Goal: Information Seeking & Learning: Learn about a topic

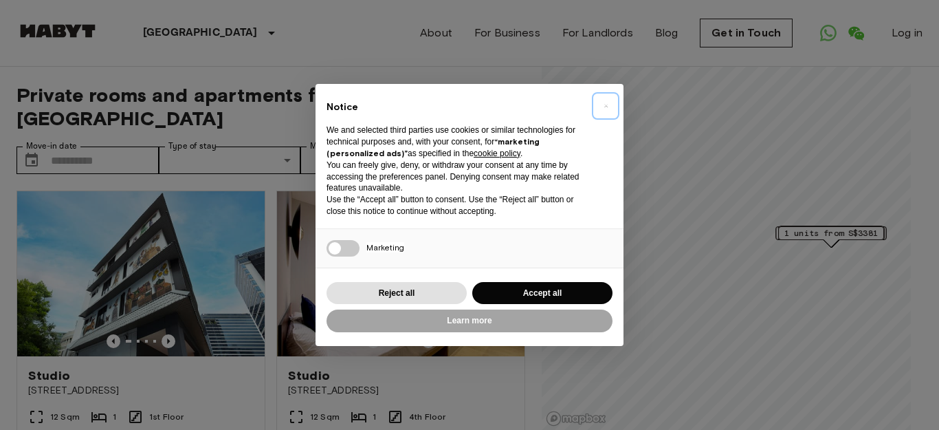
click at [604, 104] on span "×" at bounding box center [606, 106] width 5 height 17
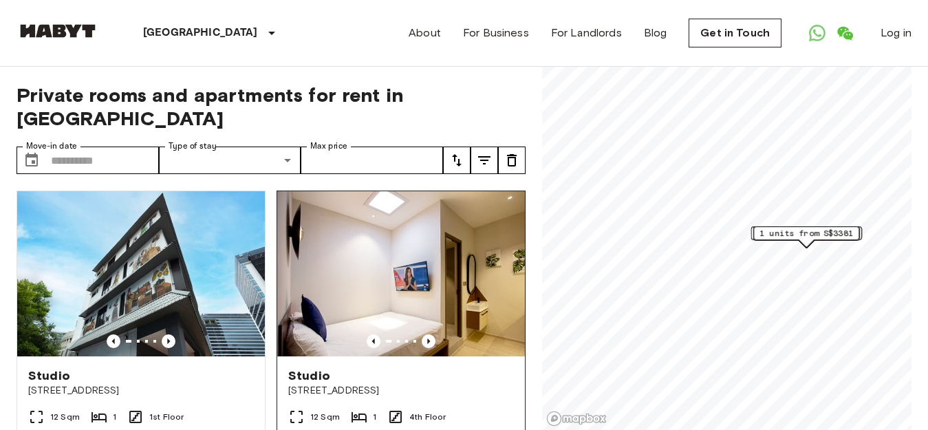
scroll to position [69, 0]
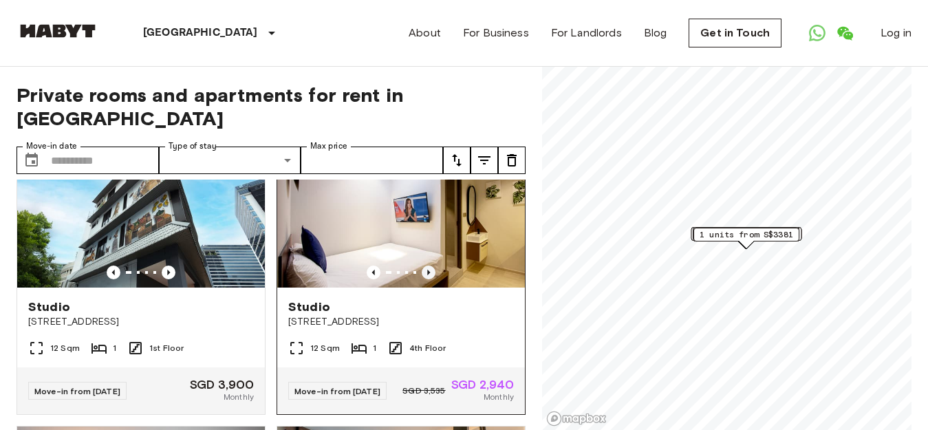
click at [422, 265] on icon "Previous image" at bounding box center [428, 272] width 14 height 14
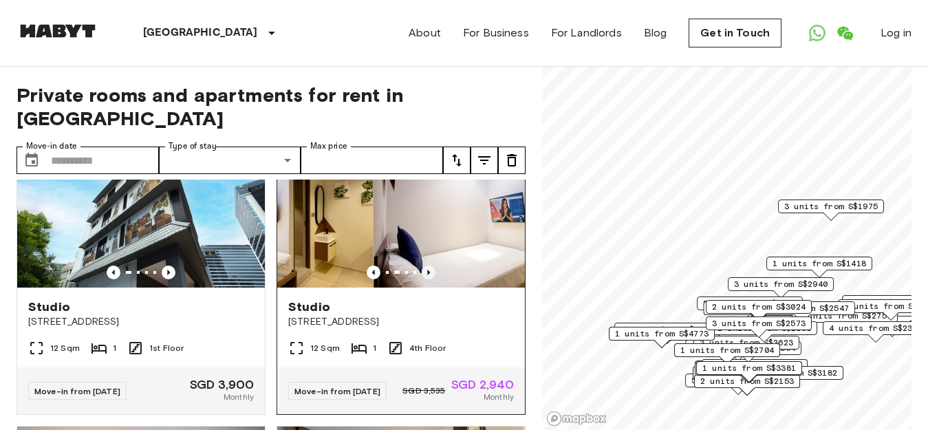
click at [421, 265] on icon "Previous image" at bounding box center [428, 272] width 14 height 14
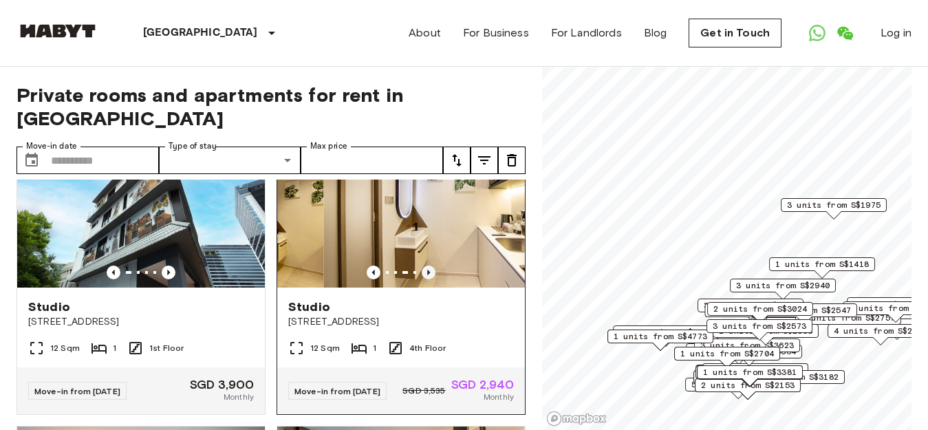
click at [421, 265] on icon "Previous image" at bounding box center [428, 272] width 14 height 14
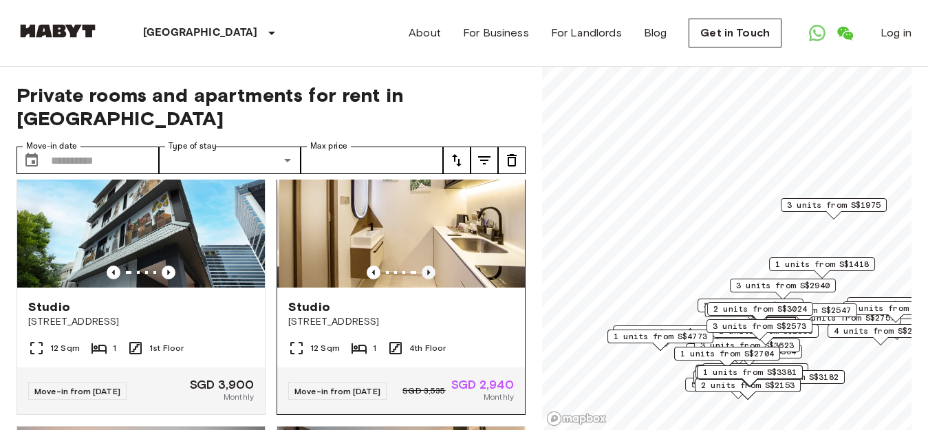
click at [421, 265] on icon "Previous image" at bounding box center [428, 272] width 14 height 14
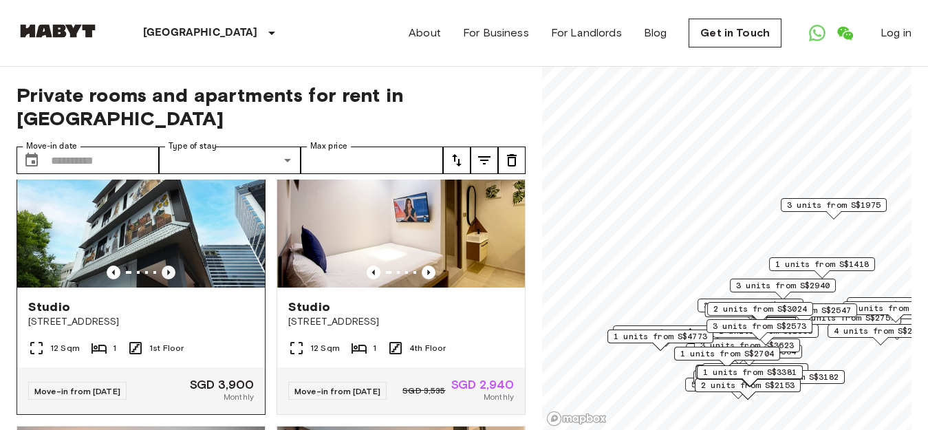
click at [164, 265] on icon "Previous image" at bounding box center [169, 272] width 14 height 14
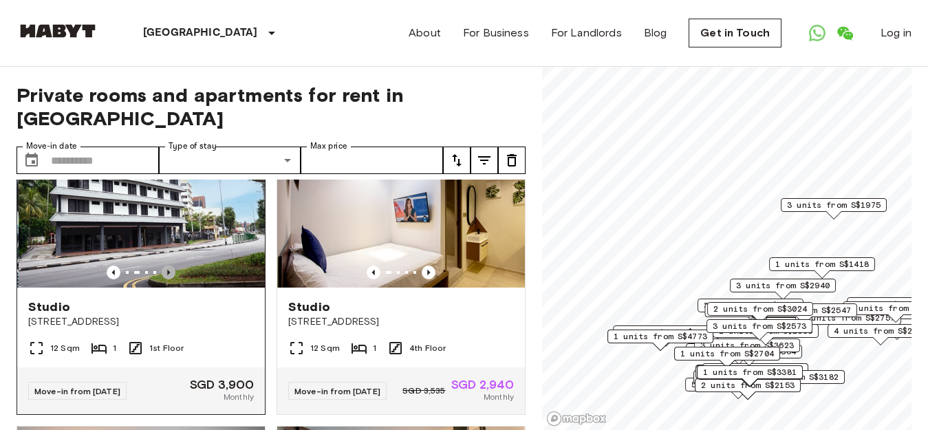
click at [164, 265] on icon "Previous image" at bounding box center [169, 272] width 14 height 14
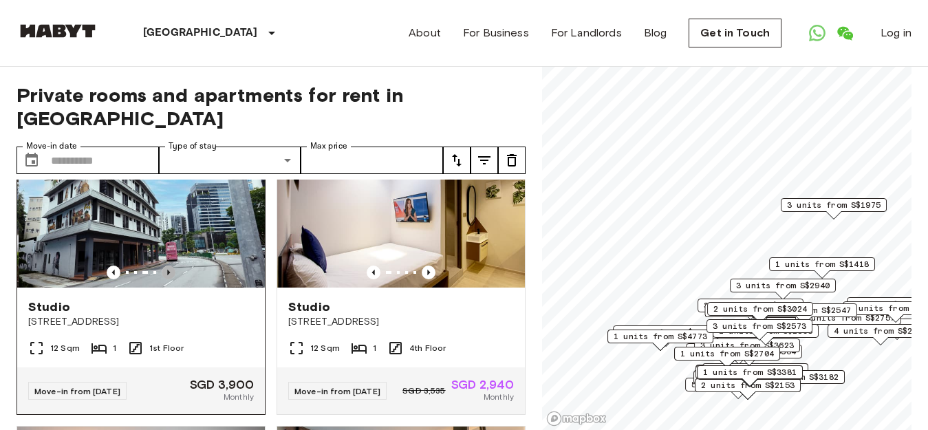
click at [164, 265] on icon "Previous image" at bounding box center [169, 272] width 14 height 14
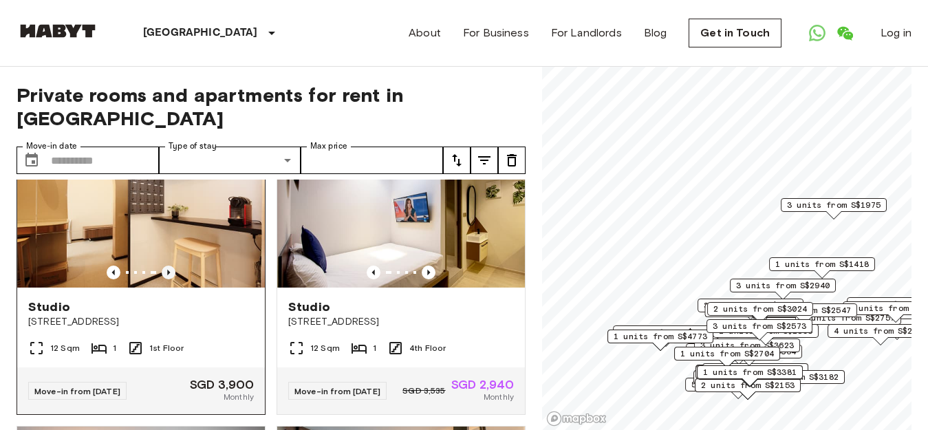
click at [164, 265] on icon "Previous image" at bounding box center [169, 272] width 14 height 14
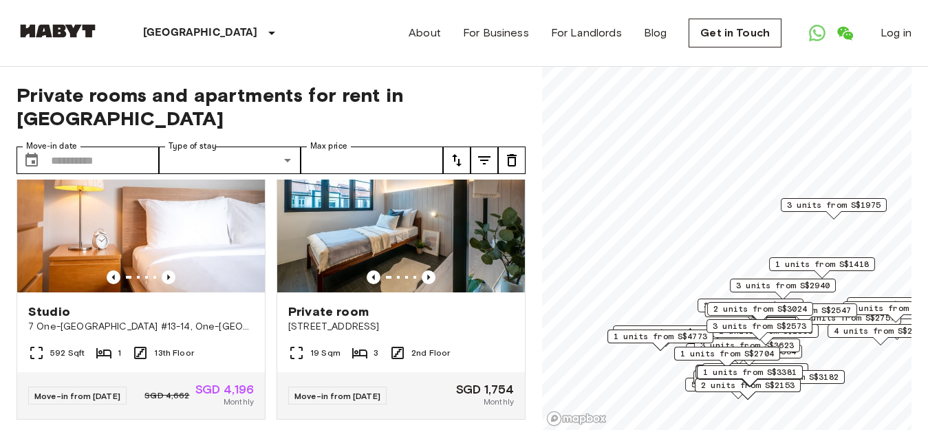
scroll to position [344, 0]
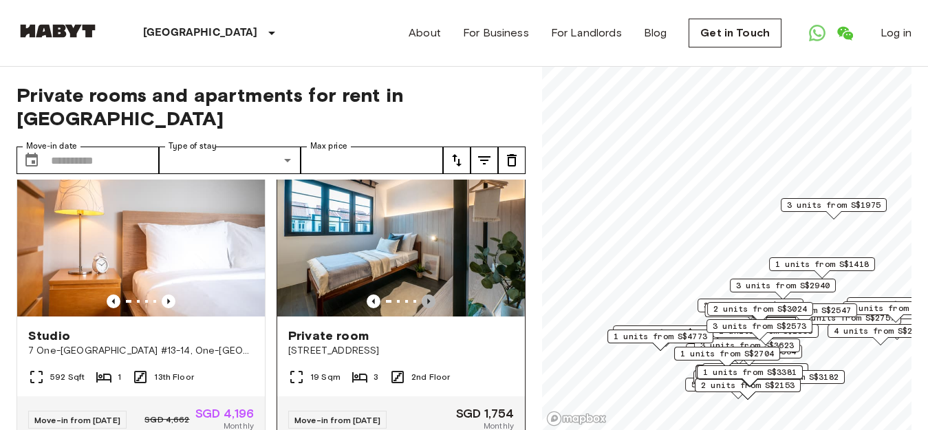
click at [421, 294] on icon "Previous image" at bounding box center [428, 301] width 14 height 14
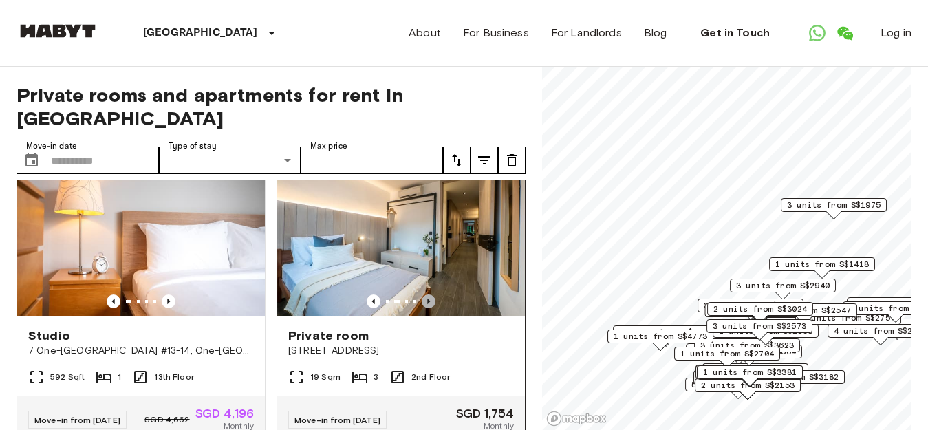
click at [421, 294] on icon "Previous image" at bounding box center [428, 301] width 14 height 14
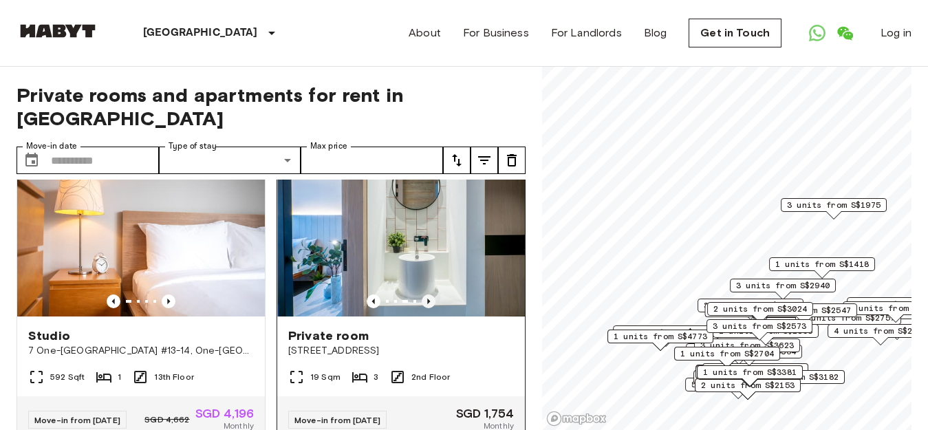
click at [421, 294] on icon "Previous image" at bounding box center [428, 301] width 14 height 14
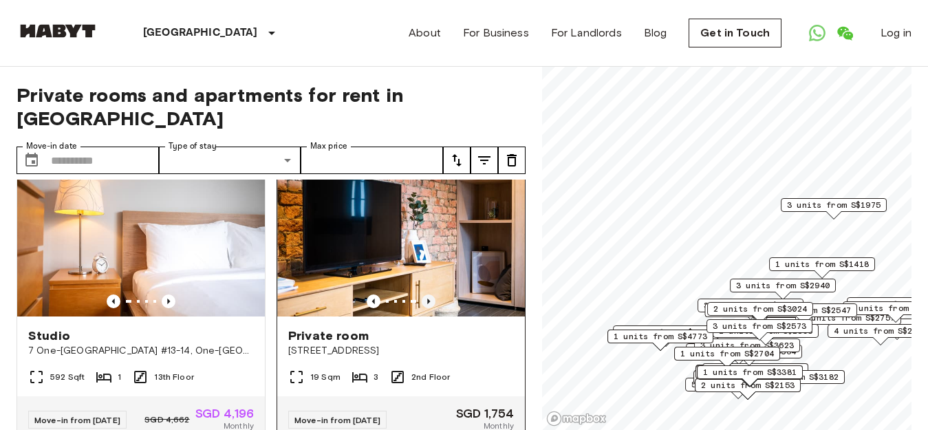
click at [421, 294] on icon "Previous image" at bounding box center [428, 301] width 14 height 14
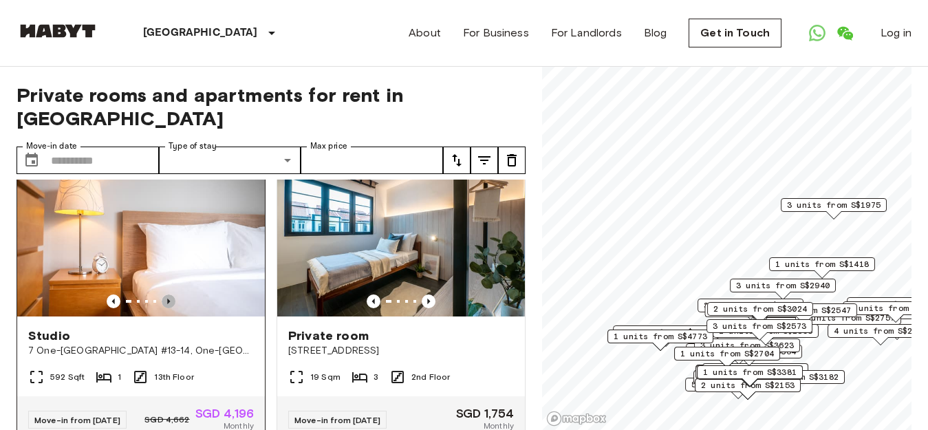
click at [162, 294] on icon "Previous image" at bounding box center [169, 301] width 14 height 14
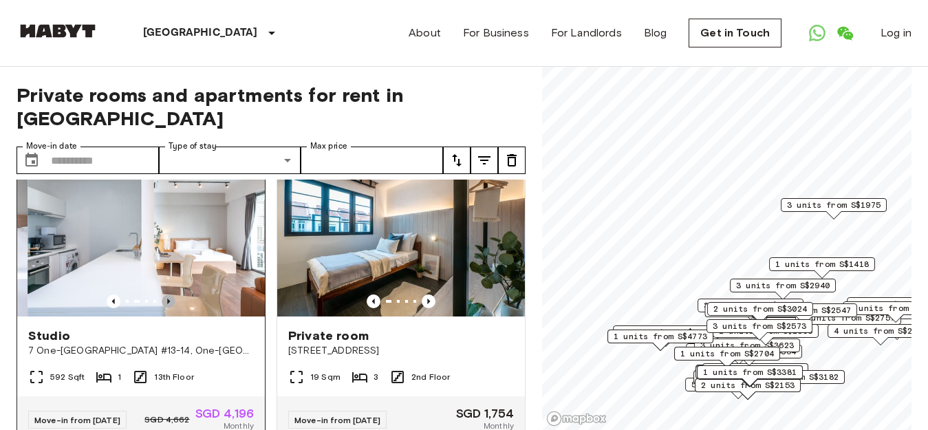
click at [162, 294] on icon "Previous image" at bounding box center [169, 301] width 14 height 14
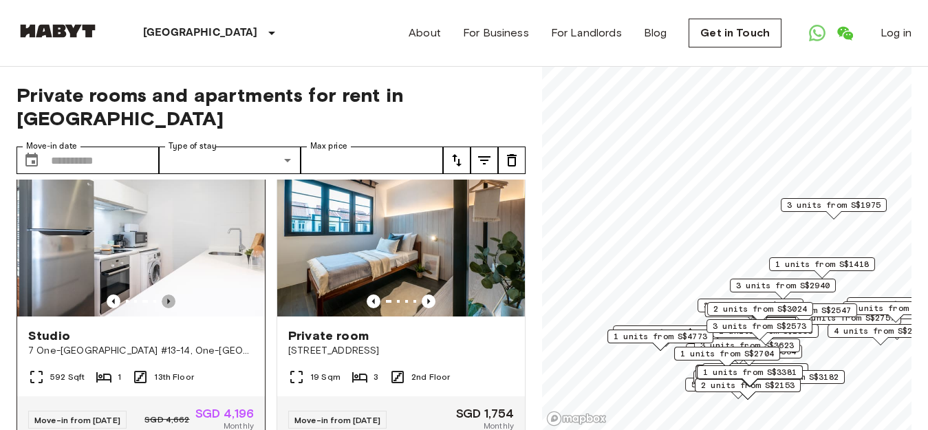
click at [162, 294] on icon "Previous image" at bounding box center [169, 301] width 14 height 14
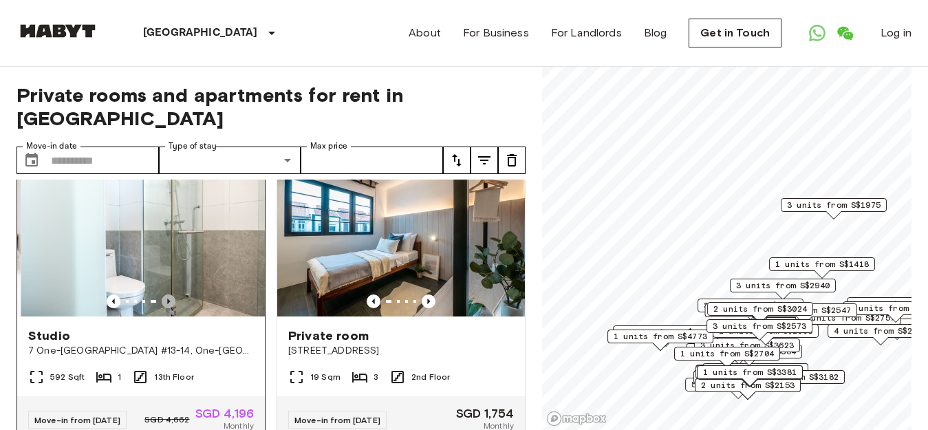
click at [162, 294] on icon "Previous image" at bounding box center [169, 301] width 14 height 14
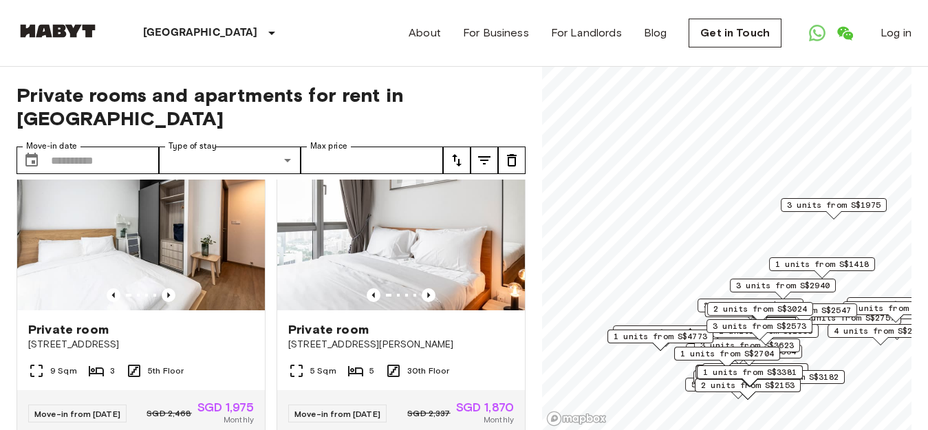
scroll to position [688, 0]
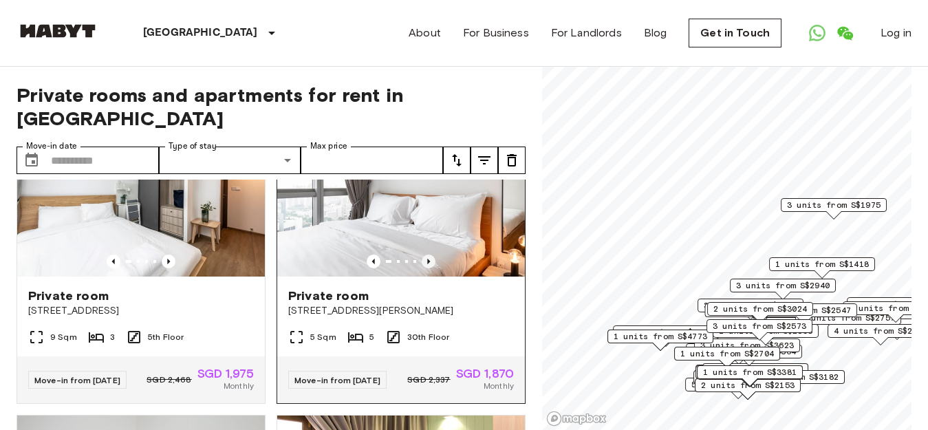
click at [421, 263] on icon "Previous image" at bounding box center [428, 261] width 14 height 14
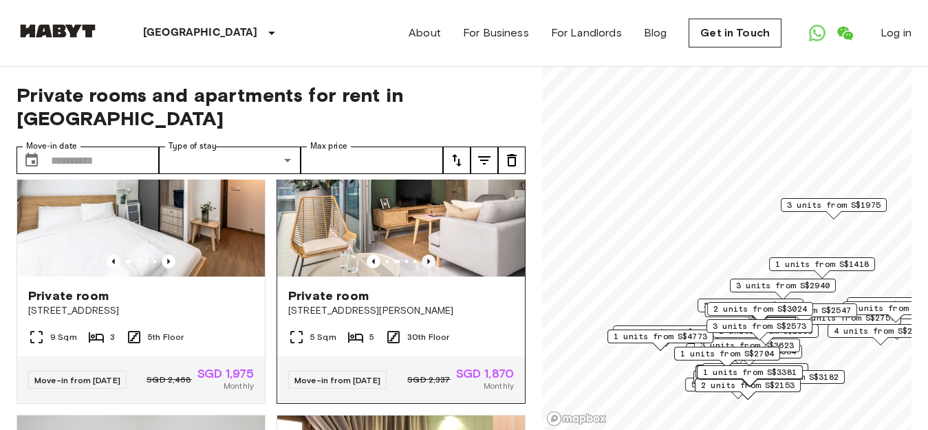
click at [421, 263] on icon "Previous image" at bounding box center [428, 261] width 14 height 14
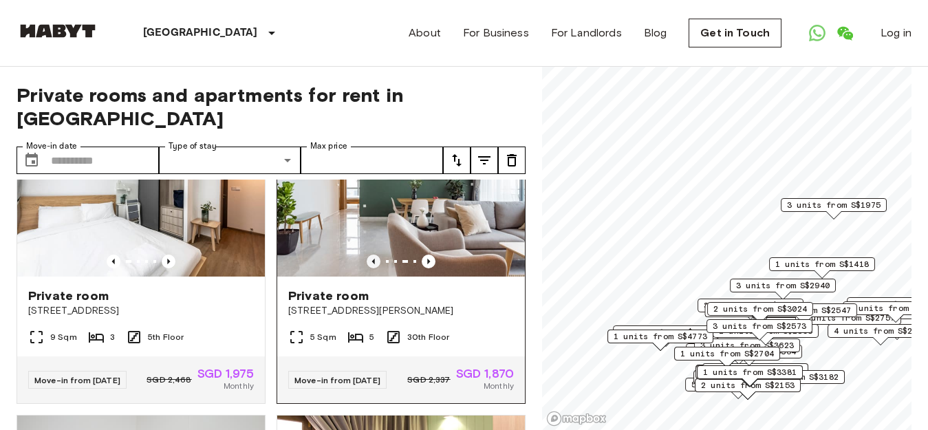
click at [366, 266] on icon "Previous image" at bounding box center [373, 261] width 14 height 14
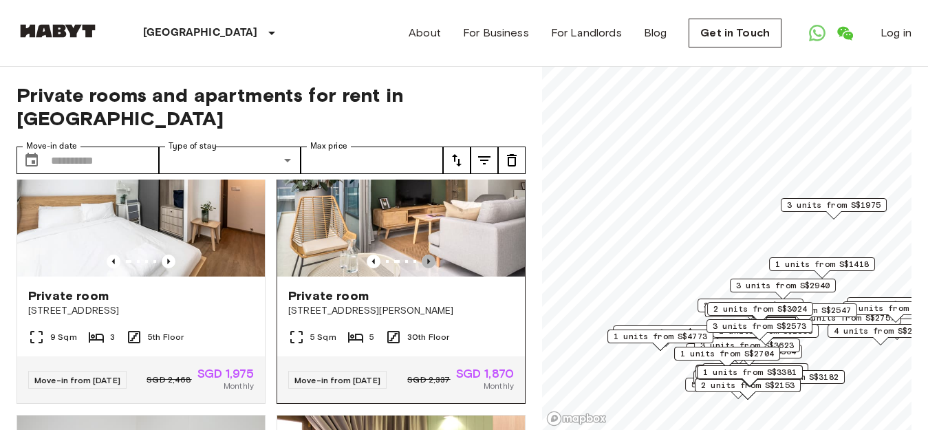
click at [421, 265] on icon "Previous image" at bounding box center [428, 261] width 14 height 14
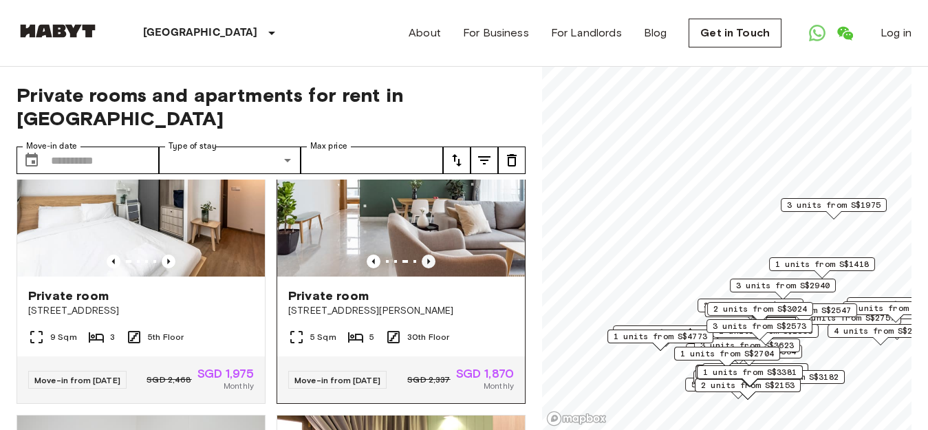
click at [421, 265] on icon "Previous image" at bounding box center [428, 261] width 14 height 14
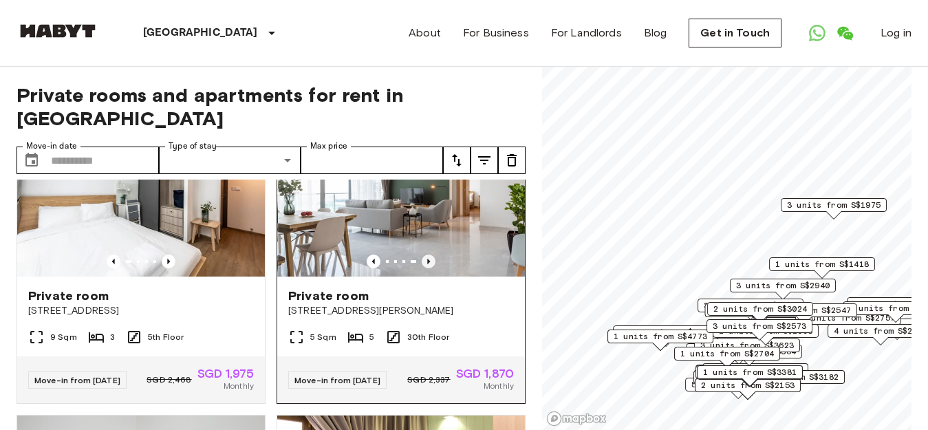
click at [421, 265] on icon "Previous image" at bounding box center [428, 261] width 14 height 14
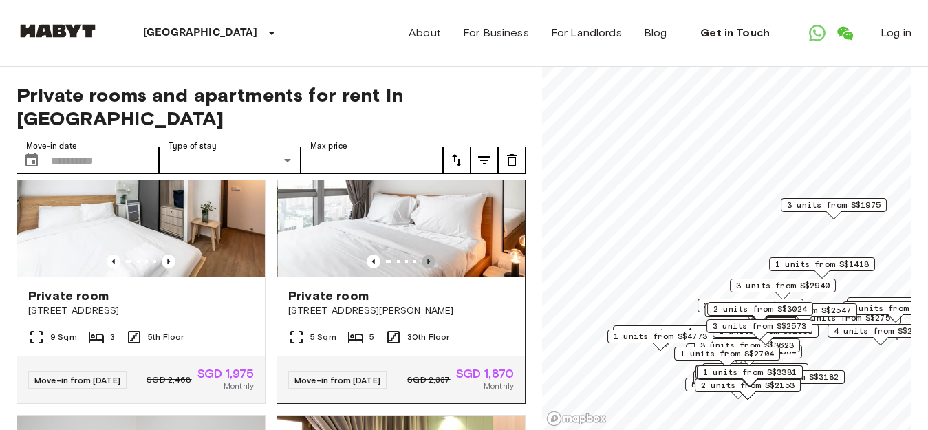
click at [421, 265] on icon "Previous image" at bounding box center [428, 261] width 14 height 14
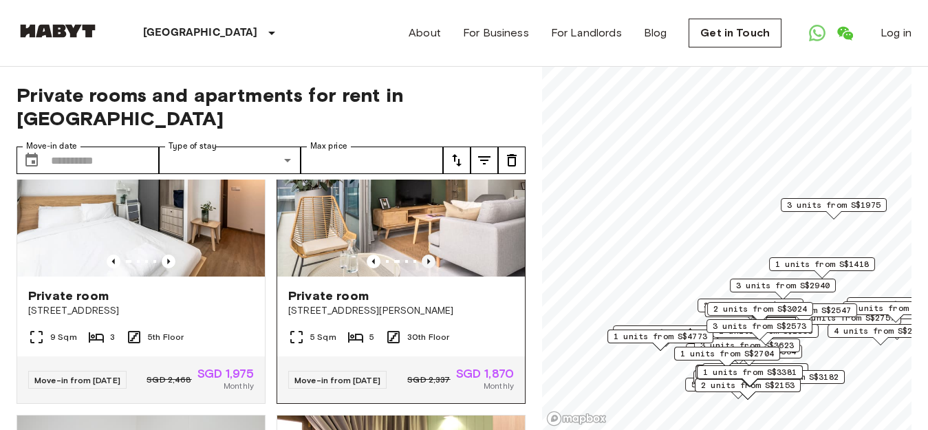
click at [421, 265] on icon "Previous image" at bounding box center [428, 261] width 14 height 14
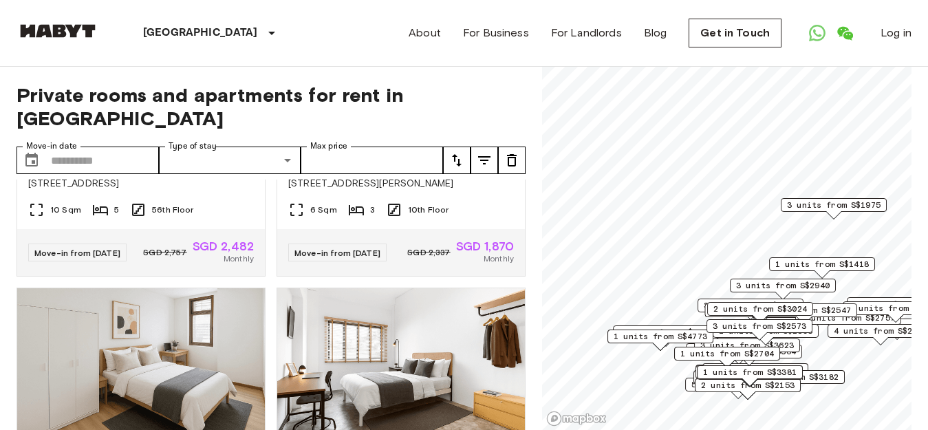
scroll to position [2269, 0]
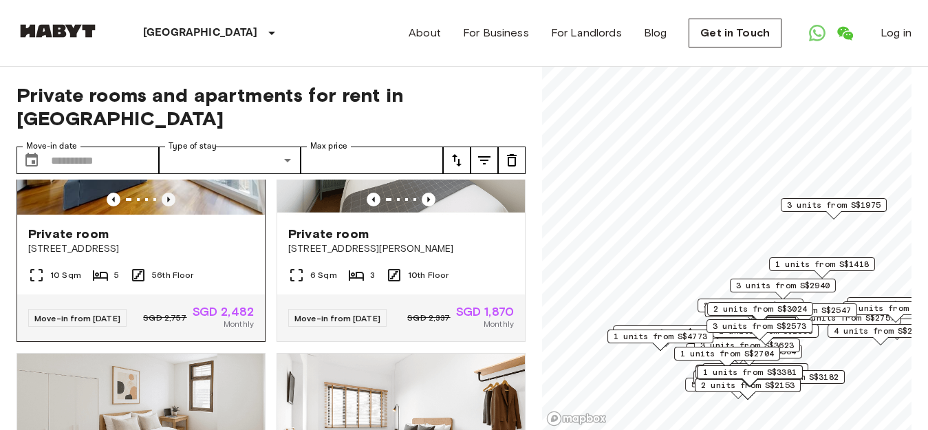
click at [168, 206] on icon "Previous image" at bounding box center [169, 200] width 14 height 14
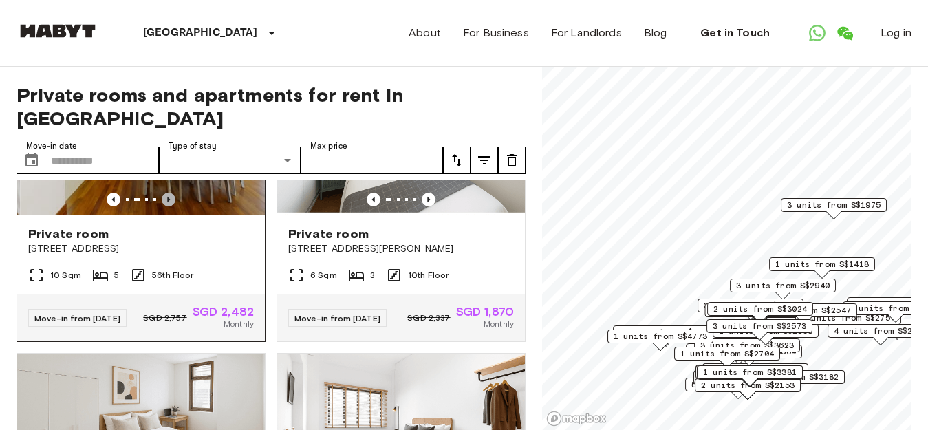
click at [168, 206] on icon "Previous image" at bounding box center [169, 200] width 14 height 14
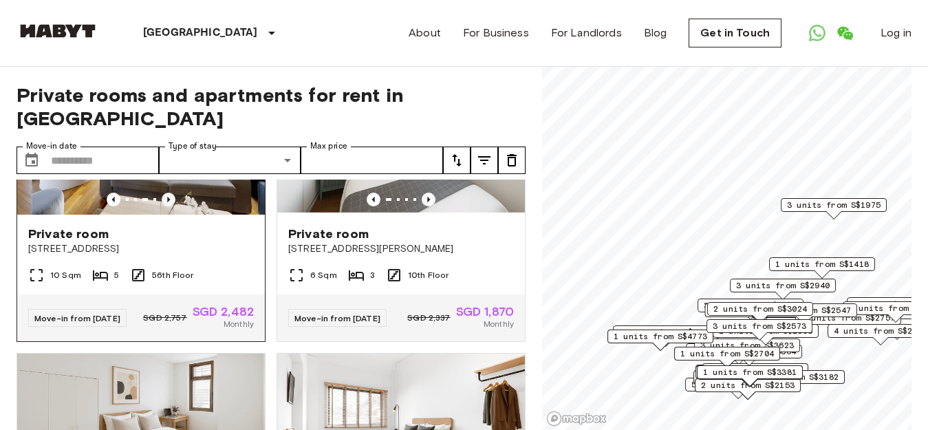
click at [168, 206] on icon "Previous image" at bounding box center [169, 200] width 14 height 14
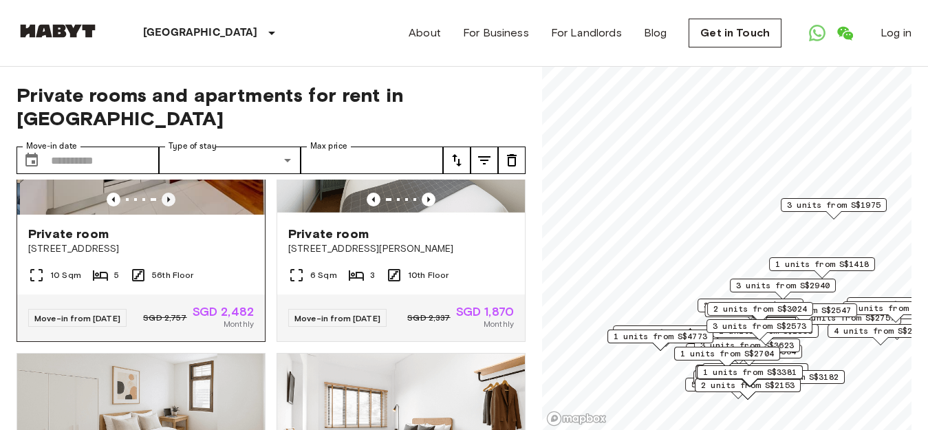
click at [168, 206] on icon "Previous image" at bounding box center [169, 200] width 14 height 14
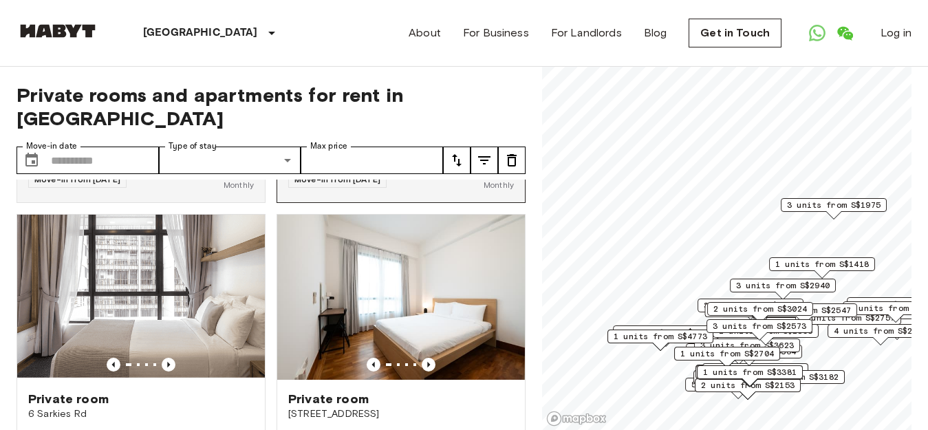
scroll to position [5109, 0]
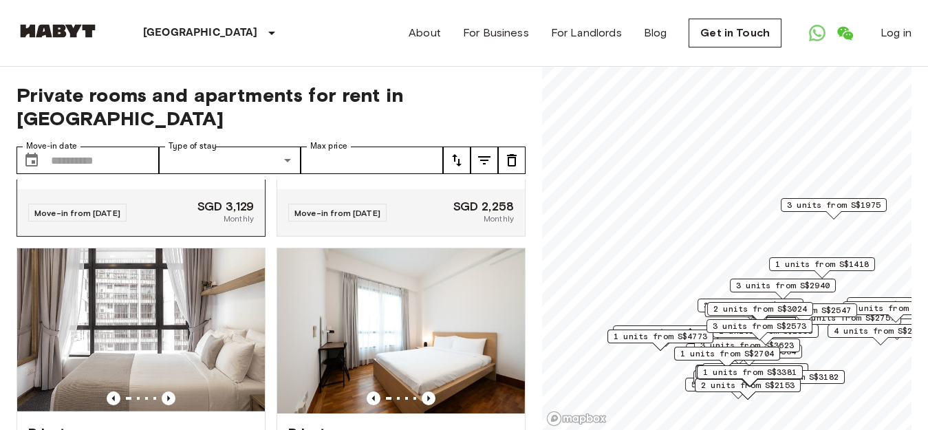
click at [164, 101] on icon "Previous image" at bounding box center [169, 94] width 14 height 14
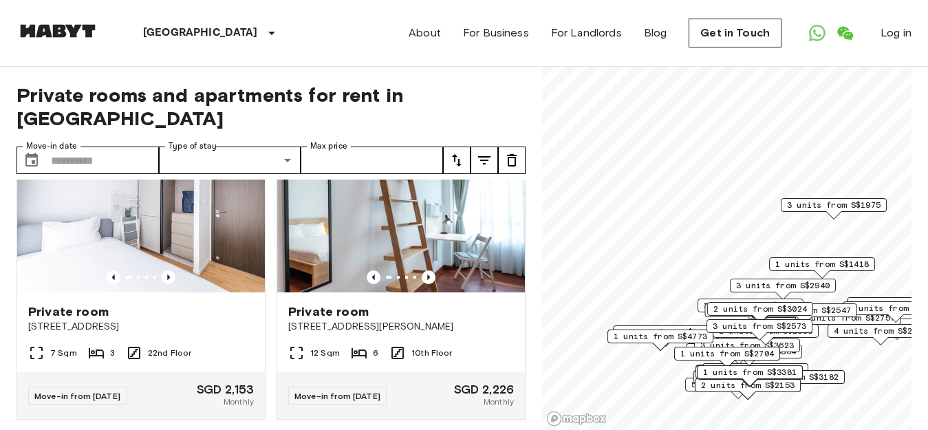
scroll to position [7656, 0]
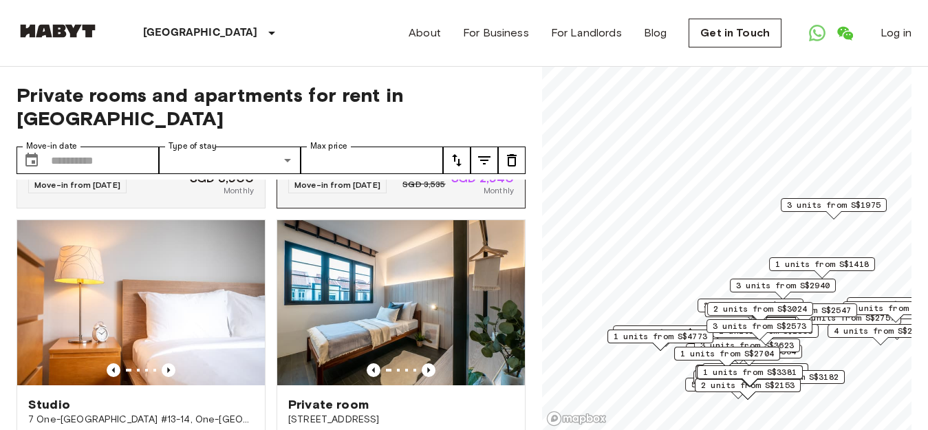
scroll to position [413, 0]
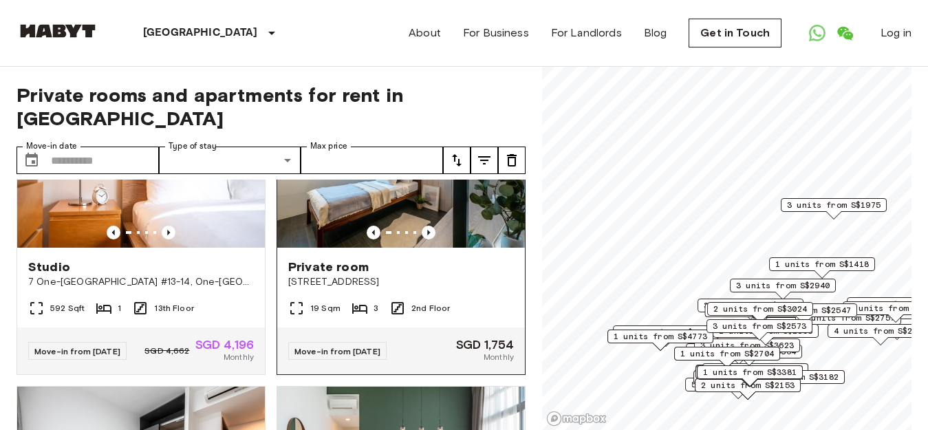
click at [366, 206] on img at bounding box center [401, 165] width 248 height 165
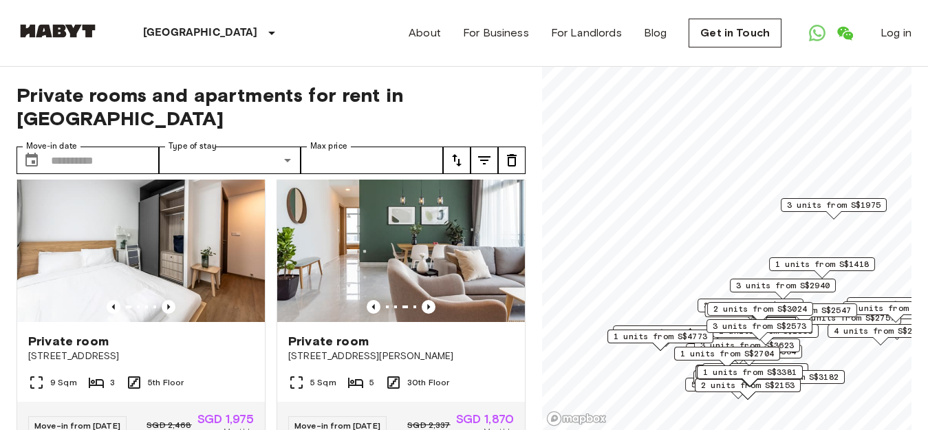
scroll to position [619, 0]
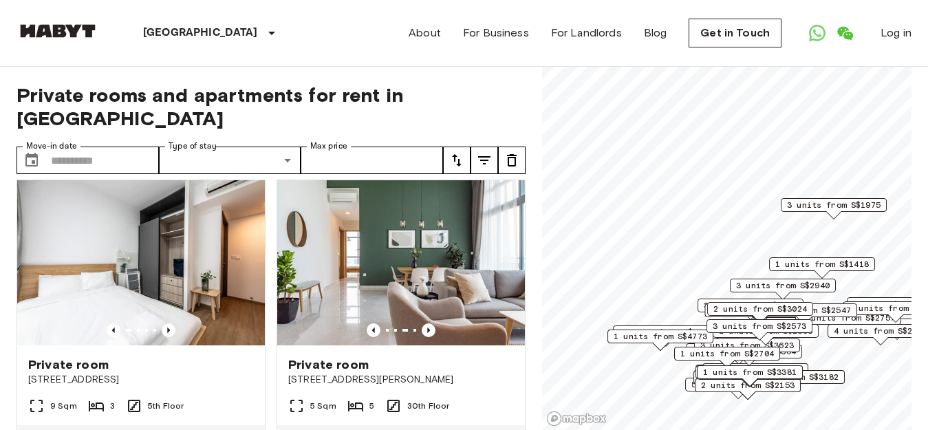
click at [434, 259] on img at bounding box center [401, 262] width 248 height 165
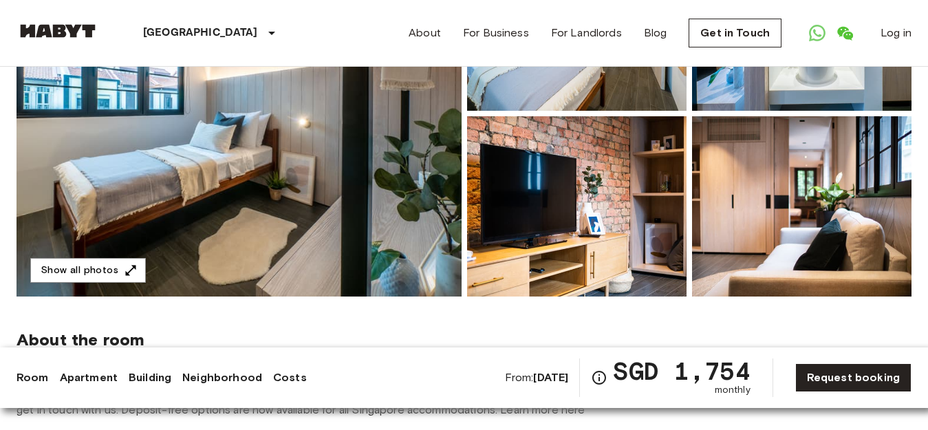
scroll to position [275, 0]
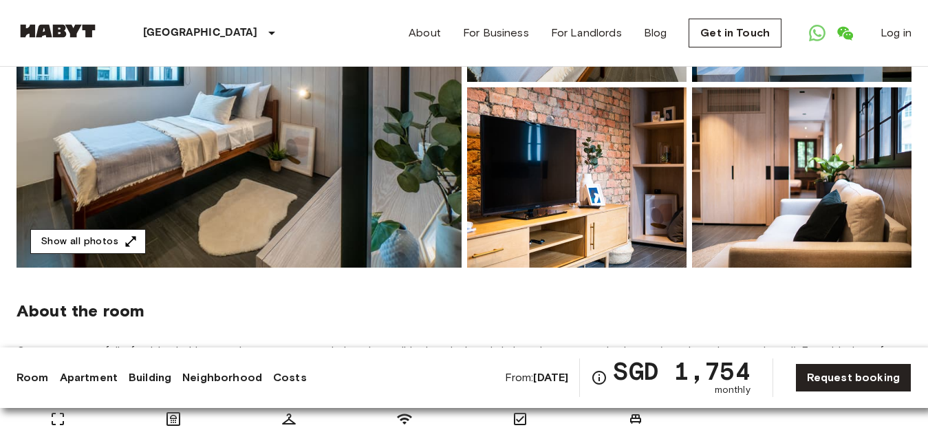
click at [84, 237] on button "Show all photos" at bounding box center [88, 241] width 116 height 25
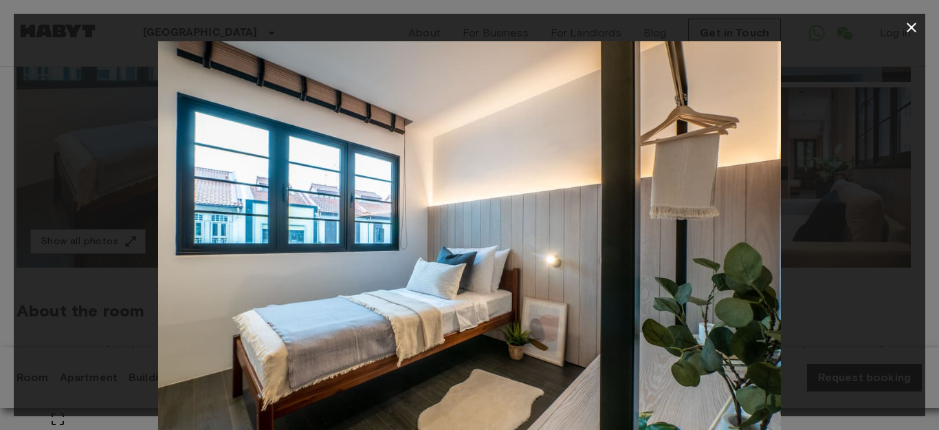
click at [508, 329] on img at bounding box center [469, 248] width 623 height 415
click at [825, 222] on div at bounding box center [470, 248] width 912 height 415
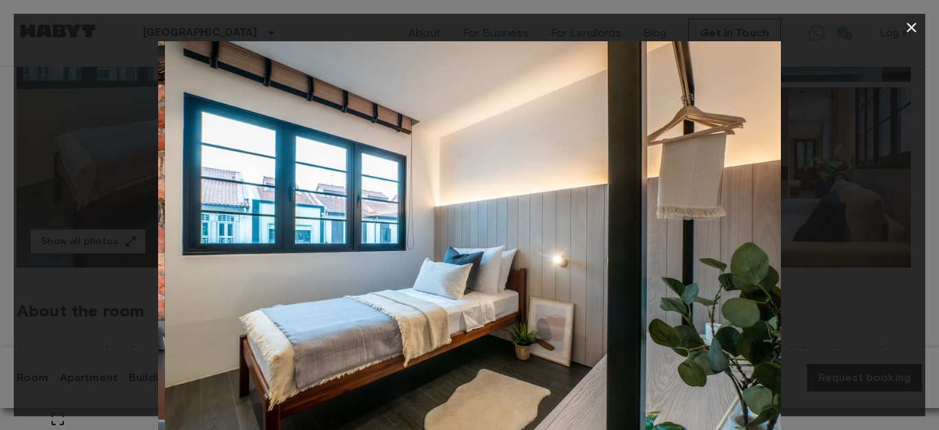
drag, startPoint x: 591, startPoint y: 219, endPoint x: 615, endPoint y: 225, distance: 24.7
click at [598, 267] on img at bounding box center [476, 248] width 623 height 415
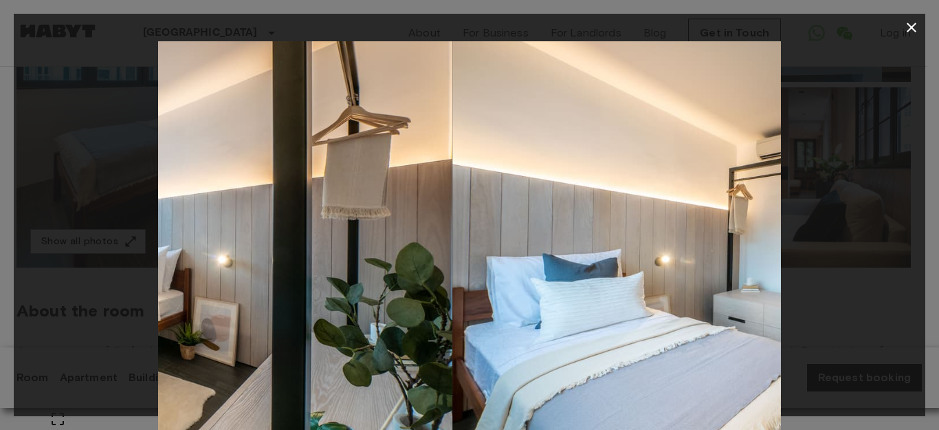
drag, startPoint x: 616, startPoint y: 221, endPoint x: 10, endPoint y: 254, distance: 607.3
click at [8, 252] on div "1 / 14" at bounding box center [469, 215] width 939 height 430
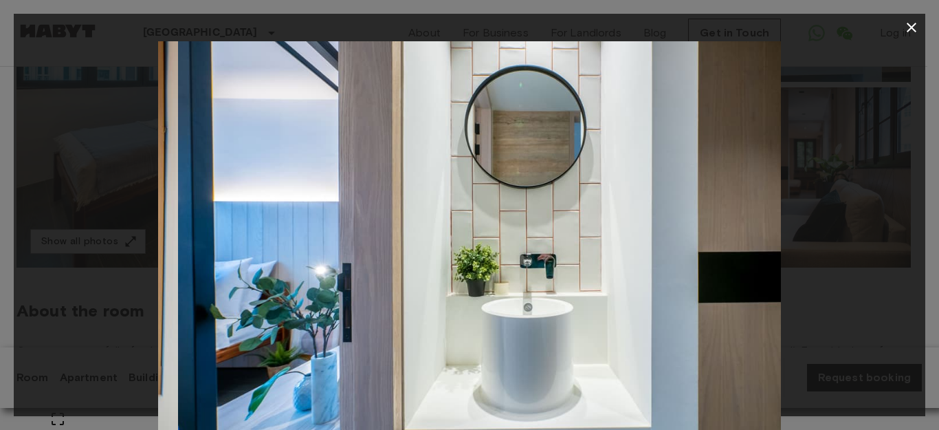
drag, startPoint x: 656, startPoint y: 297, endPoint x: 0, endPoint y: 296, distance: 656.0
click at [0, 297] on div "2 / 14" at bounding box center [469, 215] width 939 height 430
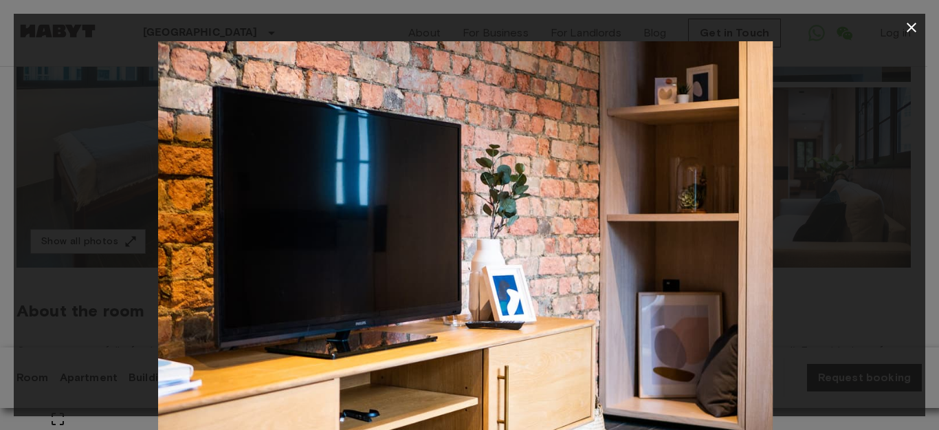
drag, startPoint x: 631, startPoint y: 295, endPoint x: 0, endPoint y: 314, distance: 630.8
click at [0, 314] on div "3 / 14" at bounding box center [469, 215] width 939 height 430
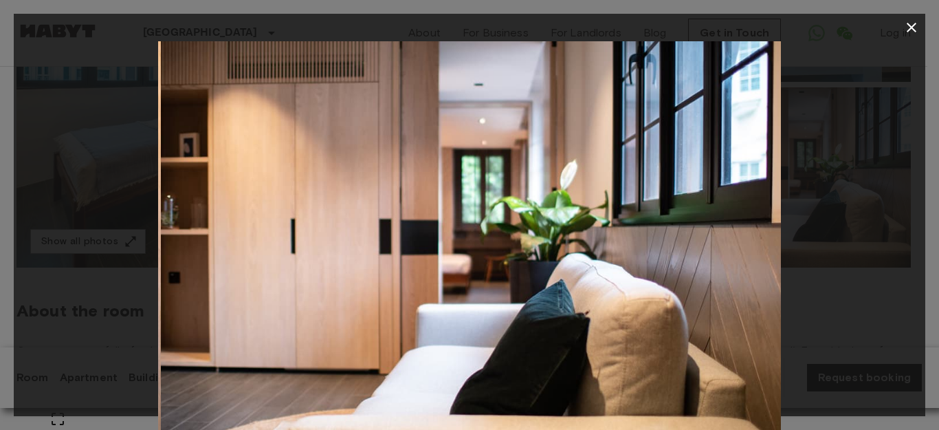
drag, startPoint x: 620, startPoint y: 289, endPoint x: 0, endPoint y: 315, distance: 620.7
click at [0, 315] on div "4 / 14" at bounding box center [469, 215] width 939 height 430
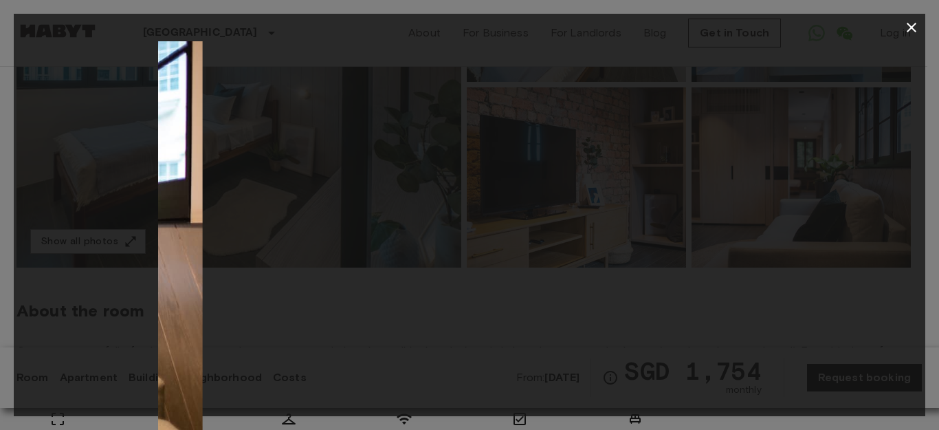
drag, startPoint x: 600, startPoint y: 286, endPoint x: 0, endPoint y: 308, distance: 600.7
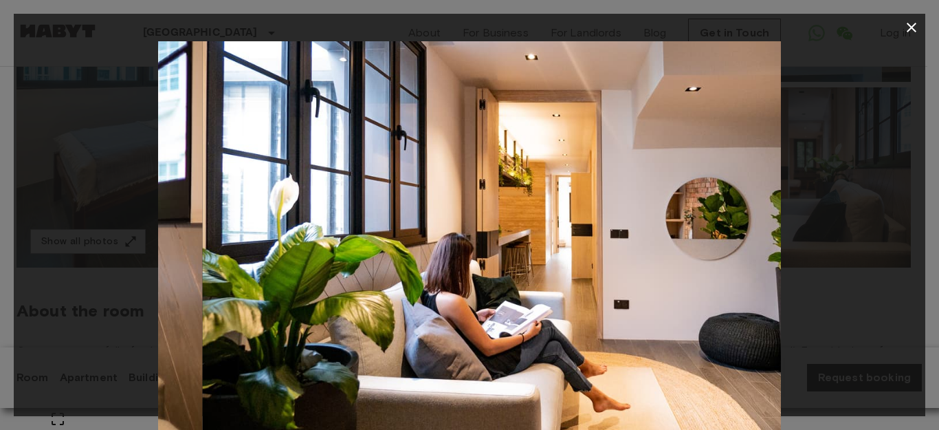
click at [0, 308] on div "5 / 14" at bounding box center [469, 215] width 939 height 430
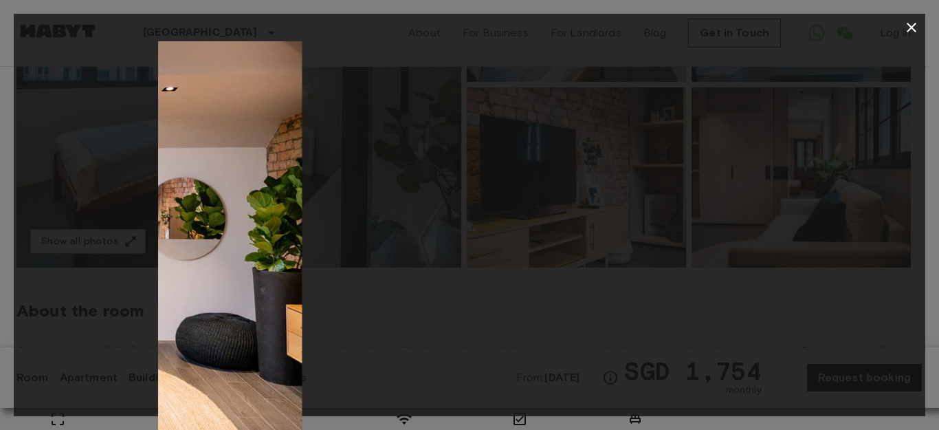
drag, startPoint x: 647, startPoint y: 293, endPoint x: 0, endPoint y: 318, distance: 647.5
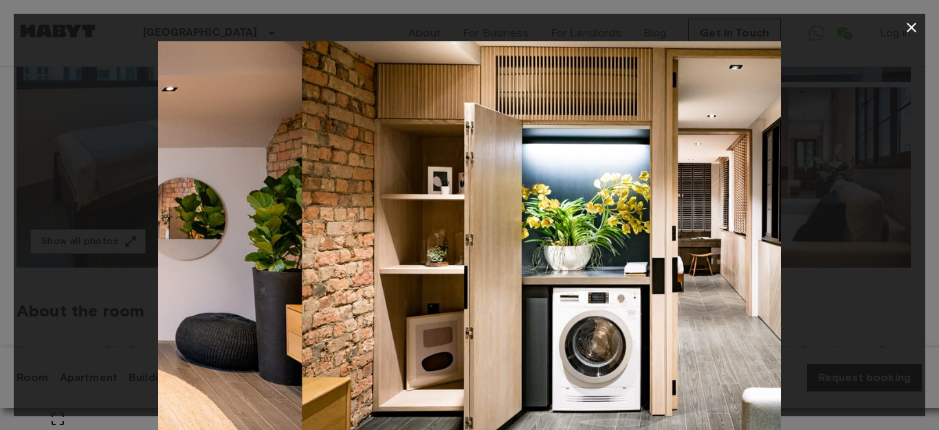
click at [0, 318] on div "6 / 14" at bounding box center [469, 215] width 939 height 430
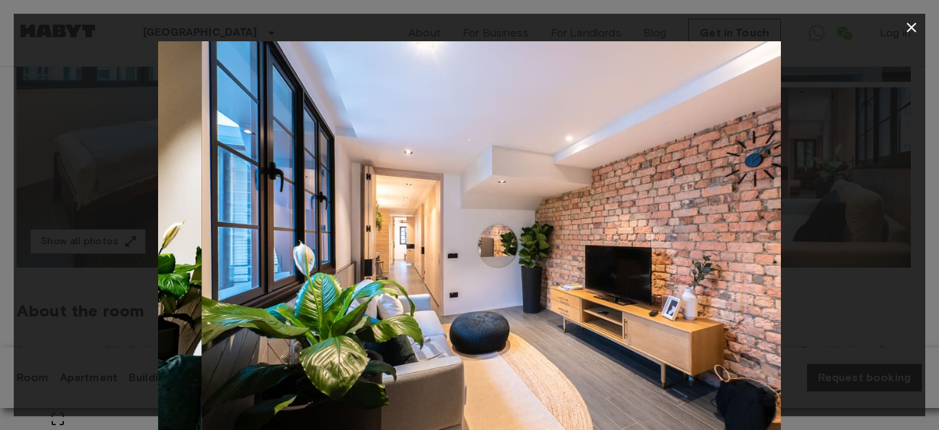
drag, startPoint x: 635, startPoint y: 294, endPoint x: 25, endPoint y: 301, distance: 610.6
click at [25, 301] on div at bounding box center [470, 248] width 912 height 415
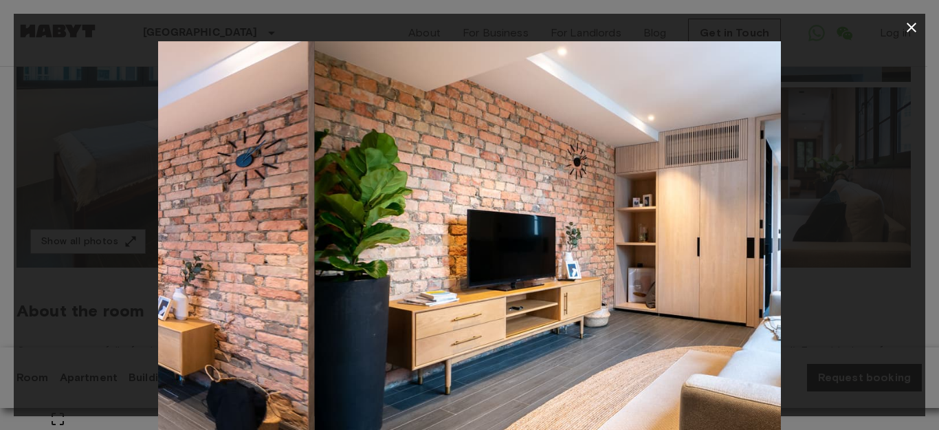
drag, startPoint x: 677, startPoint y: 264, endPoint x: 152, endPoint y: 289, distance: 525.9
click at [152, 289] on div at bounding box center [470, 248] width 912 height 415
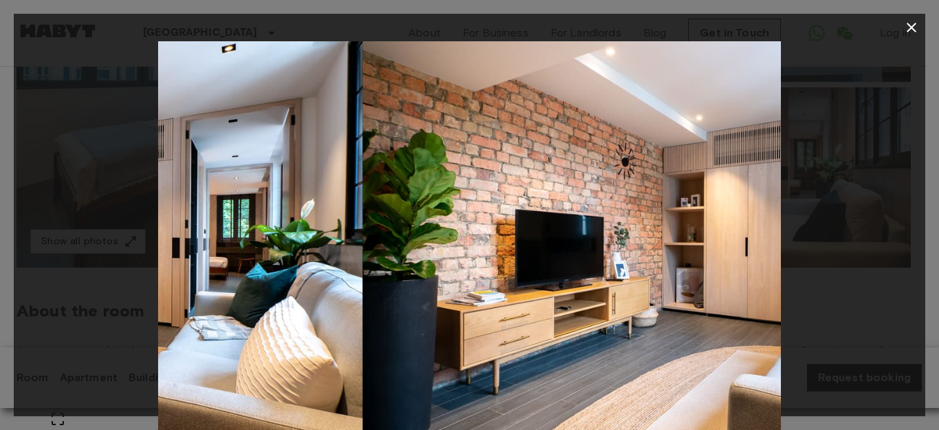
drag, startPoint x: 706, startPoint y: 265, endPoint x: 88, endPoint y: 292, distance: 618.7
click at [67, 294] on div at bounding box center [470, 248] width 912 height 415
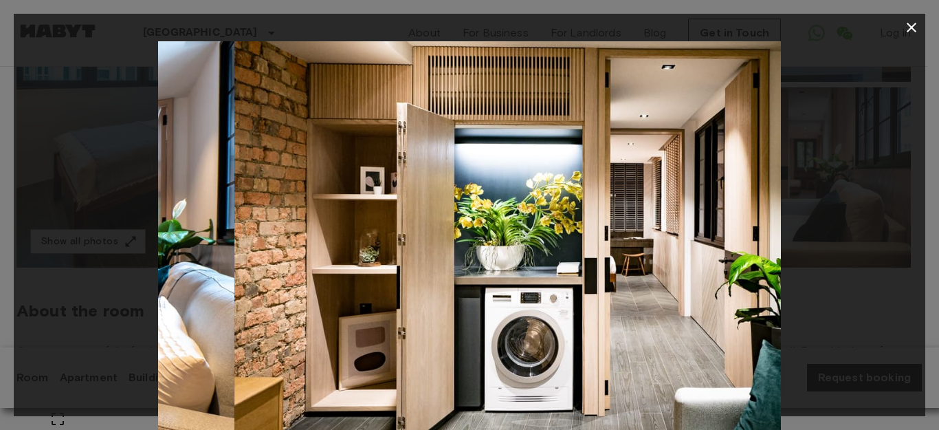
drag, startPoint x: 635, startPoint y: 259, endPoint x: 0, endPoint y: 291, distance: 635.5
click at [0, 291] on div "10 / 14" at bounding box center [469, 215] width 939 height 430
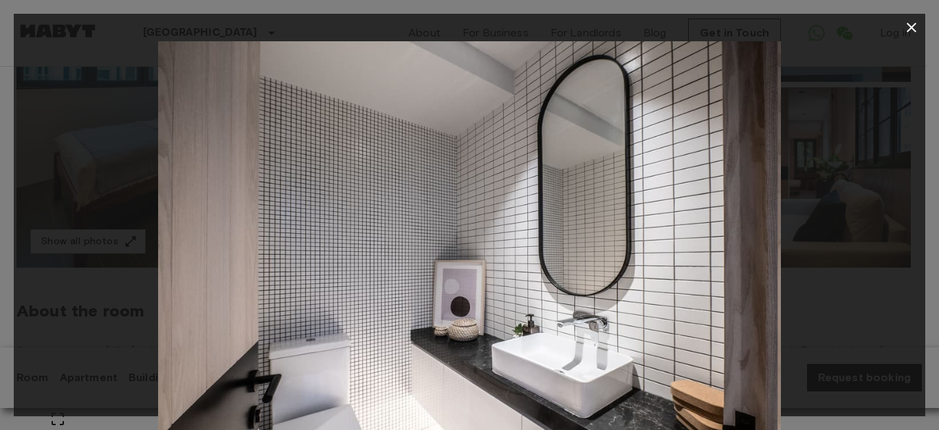
drag, startPoint x: 633, startPoint y: 276, endPoint x: 0, endPoint y: 321, distance: 634.9
click at [0, 321] on div "11 / 14" at bounding box center [469, 215] width 939 height 430
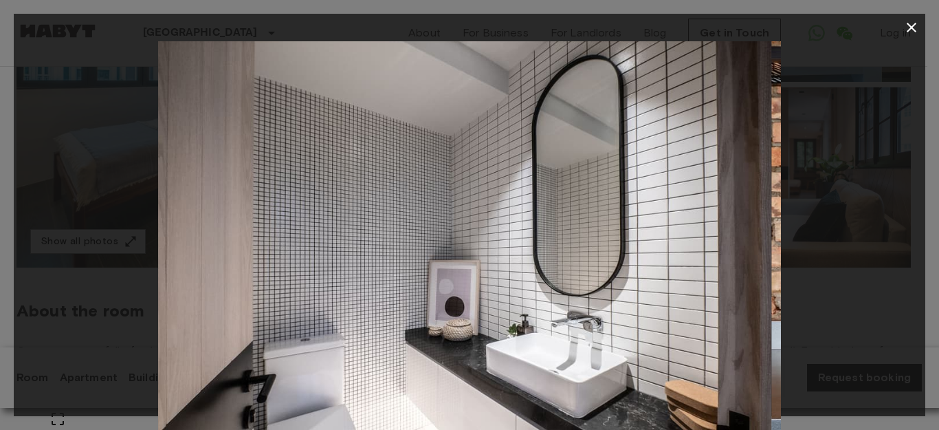
drag, startPoint x: 713, startPoint y: 267, endPoint x: 0, endPoint y: 287, distance: 713.3
click at [0, 287] on div "12 / 14" at bounding box center [469, 215] width 939 height 430
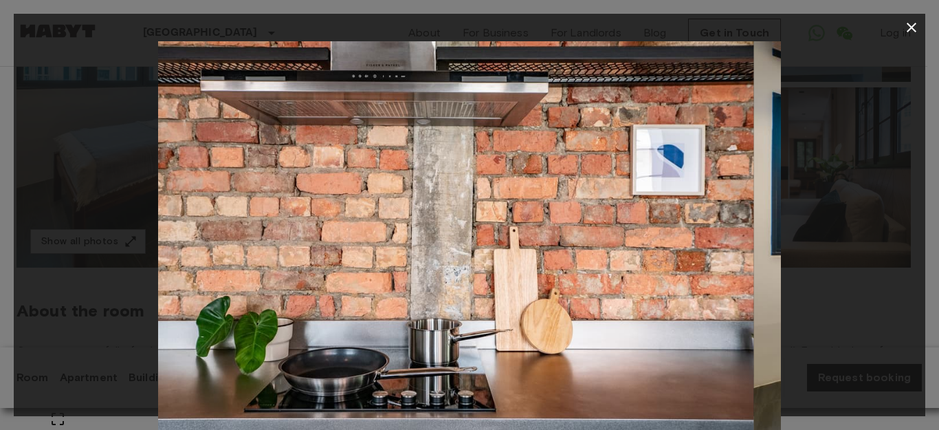
drag, startPoint x: 649, startPoint y: 281, endPoint x: 0, endPoint y: 303, distance: 649.4
click at [0, 303] on div "13 / 14" at bounding box center [469, 215] width 939 height 430
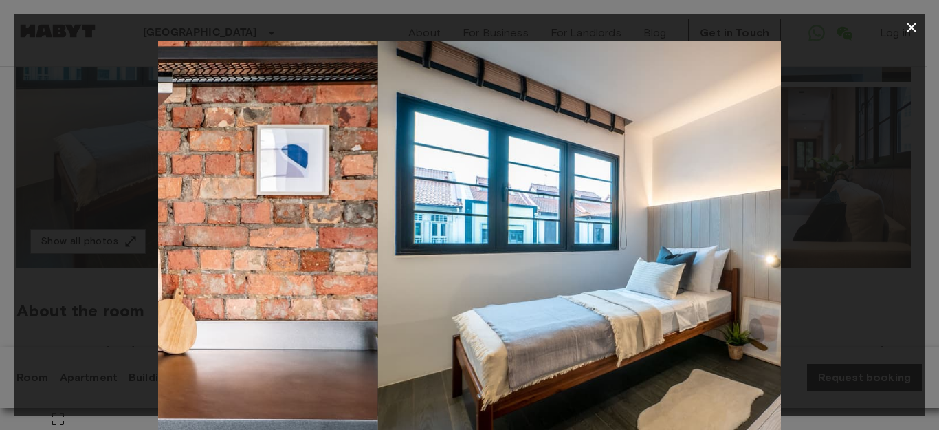
drag, startPoint x: 625, startPoint y: 278, endPoint x: 0, endPoint y: 303, distance: 625.5
click at [0, 303] on div "14 / 14" at bounding box center [469, 215] width 939 height 430
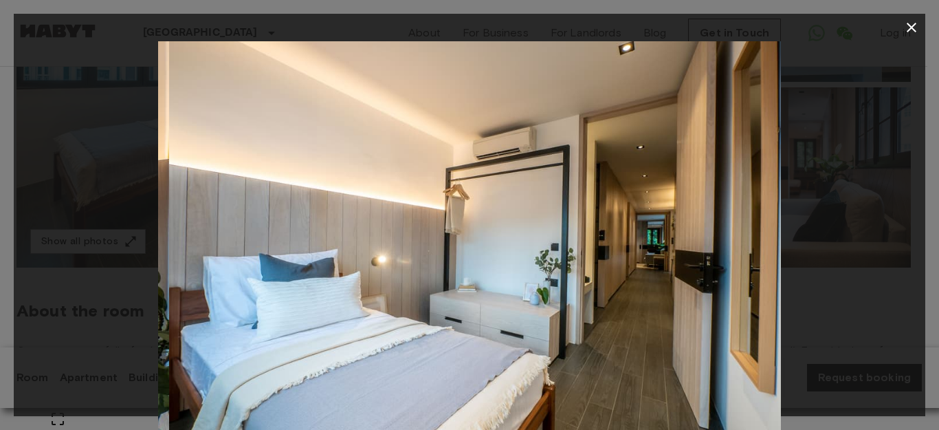
drag, startPoint x: 616, startPoint y: 262, endPoint x: 0, endPoint y: 294, distance: 616.9
click at [0, 294] on div "1 / 14" at bounding box center [469, 215] width 939 height 430
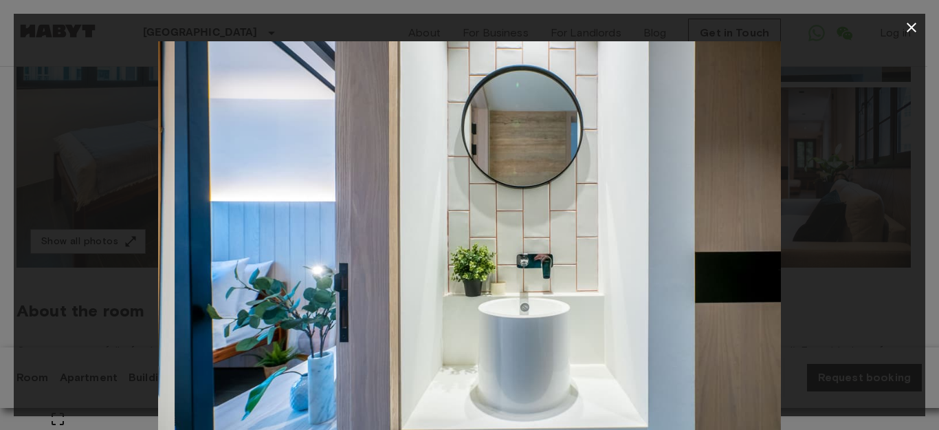
drag, startPoint x: 606, startPoint y: 271, endPoint x: 0, endPoint y: 311, distance: 607.8
click at [0, 311] on div "2 / 14" at bounding box center [469, 215] width 939 height 430
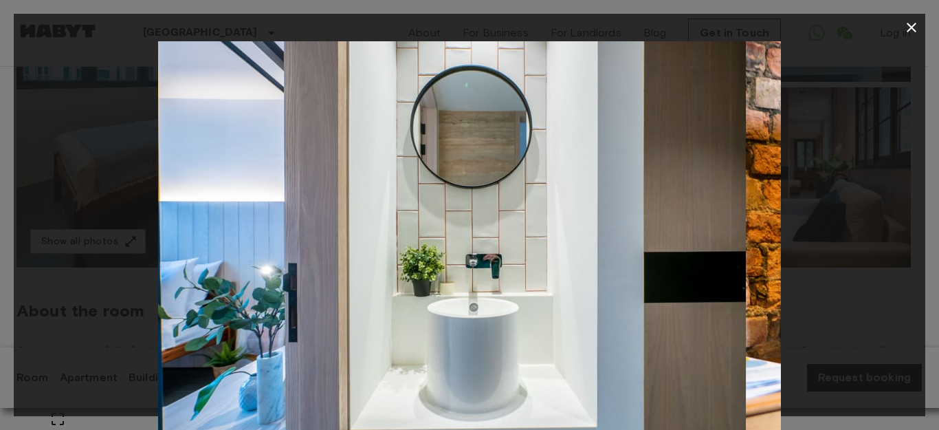
drag, startPoint x: 556, startPoint y: 270, endPoint x: 2, endPoint y: 296, distance: 554.1
click at [0, 298] on div "3 / 14" at bounding box center [469, 215] width 939 height 430
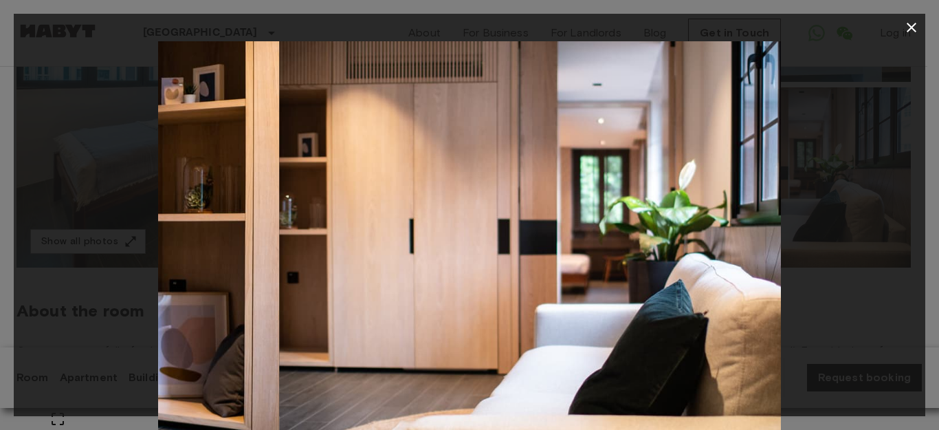
drag, startPoint x: 574, startPoint y: 265, endPoint x: 22, endPoint y: 261, distance: 552.1
click at [0, 267] on div "4 / 14" at bounding box center [469, 215] width 939 height 430
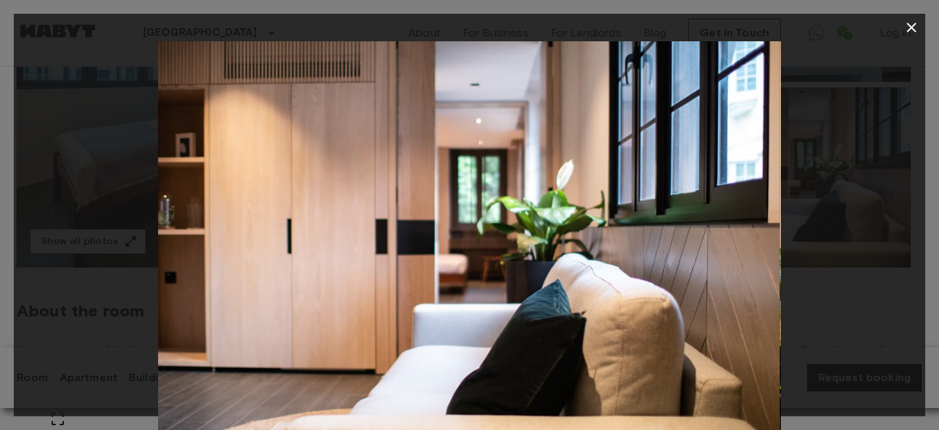
drag, startPoint x: 621, startPoint y: 271, endPoint x: 39, endPoint y: 264, distance: 582.4
click at [76, 264] on div at bounding box center [470, 248] width 912 height 415
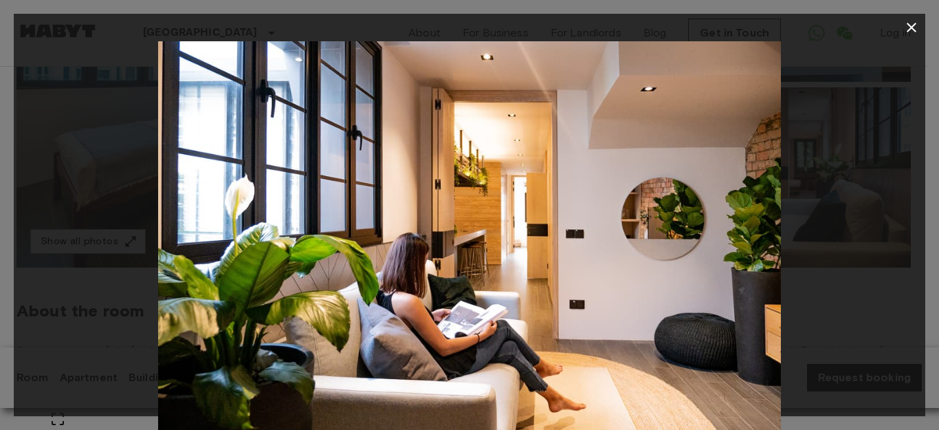
click at [910, 24] on icon "button" at bounding box center [911, 27] width 17 height 17
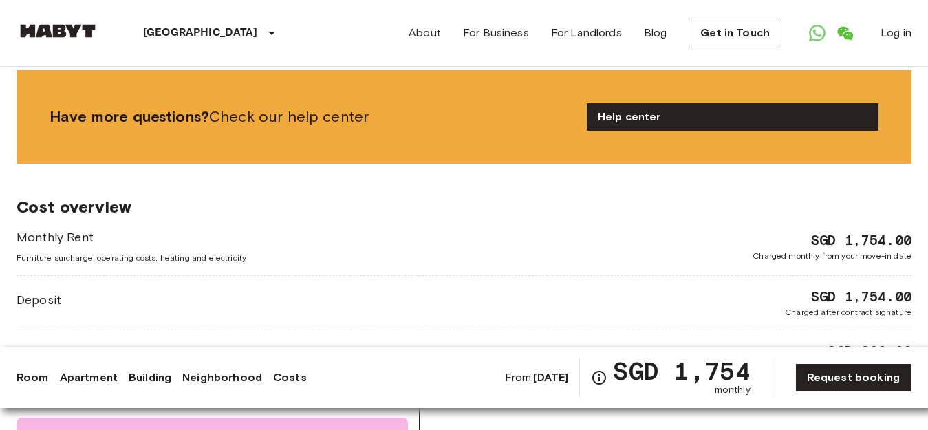
scroll to position [1306, 0]
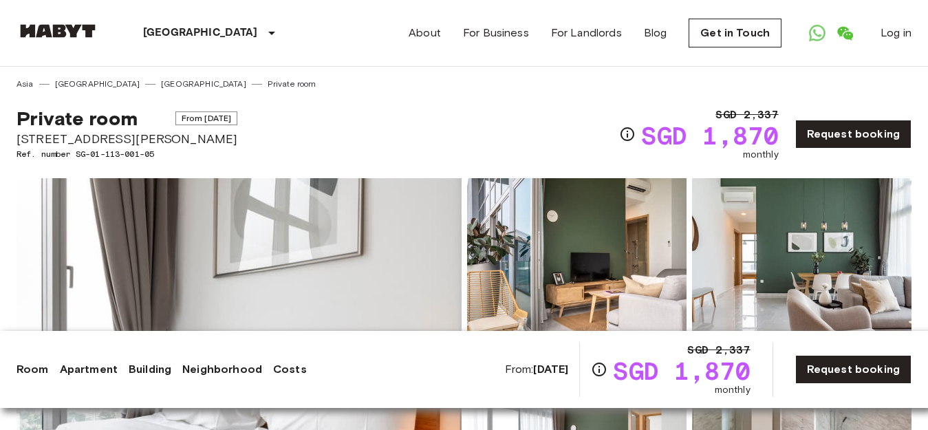
click at [206, 224] on img at bounding box center [239, 361] width 445 height 366
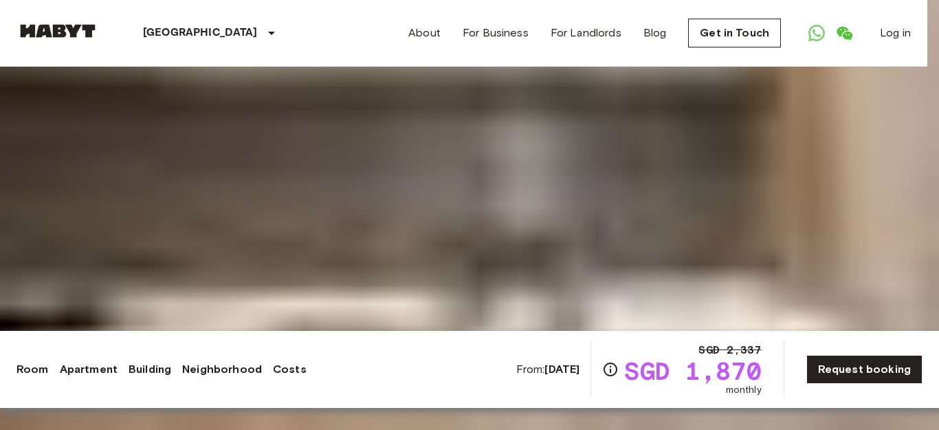
drag, startPoint x: 721, startPoint y: 260, endPoint x: 45, endPoint y: 268, distance: 675.9
drag, startPoint x: 269, startPoint y: 257, endPoint x: 245, endPoint y: 268, distance: 25.8
drag, startPoint x: 704, startPoint y: 219, endPoint x: 73, endPoint y: 248, distance: 631.9
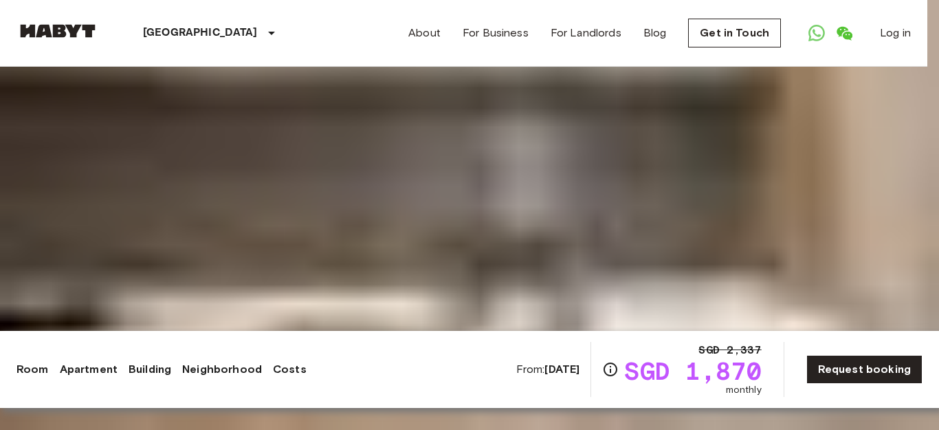
drag, startPoint x: 683, startPoint y: 224, endPoint x: 42, endPoint y: 242, distance: 641.8
drag, startPoint x: 655, startPoint y: 245, endPoint x: 9, endPoint y: 254, distance: 646.4
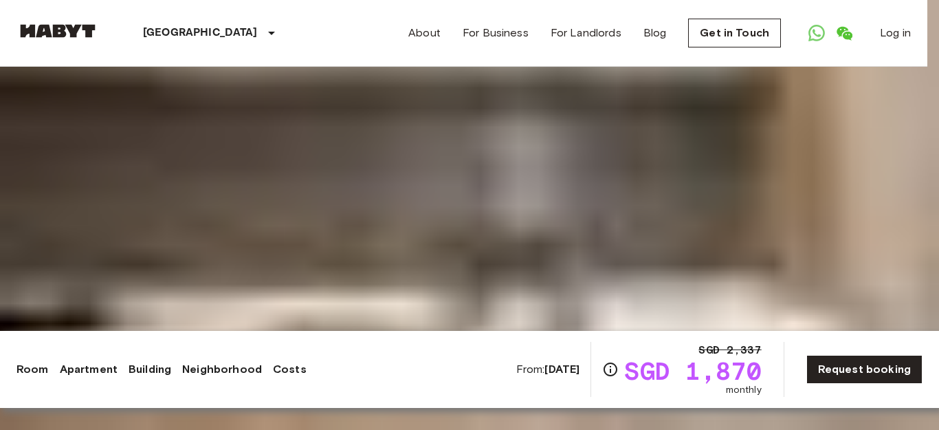
drag, startPoint x: 647, startPoint y: 259, endPoint x: 128, endPoint y: 284, distance: 519.7
drag, startPoint x: 699, startPoint y: 243, endPoint x: 142, endPoint y: 276, distance: 557.9
drag, startPoint x: 696, startPoint y: 259, endPoint x: 164, endPoint y: 288, distance: 532.3
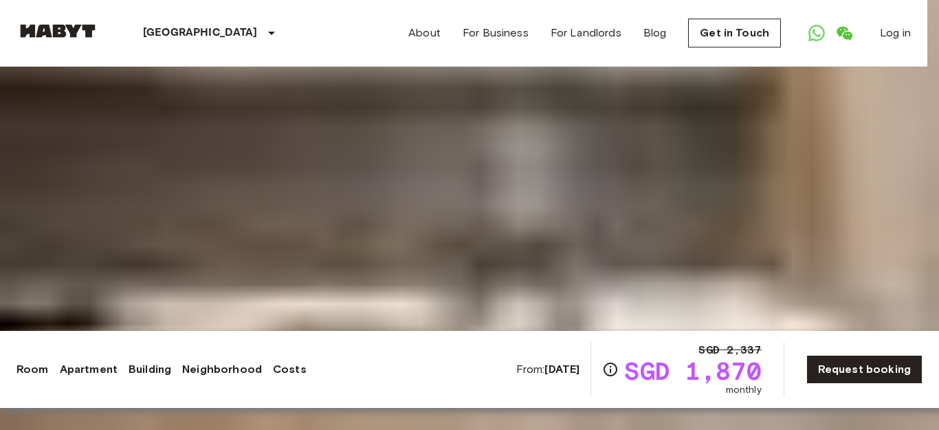
drag, startPoint x: 749, startPoint y: 270, endPoint x: 131, endPoint y: 297, distance: 618.7
drag, startPoint x: 658, startPoint y: 265, endPoint x: 58, endPoint y: 281, distance: 599.8
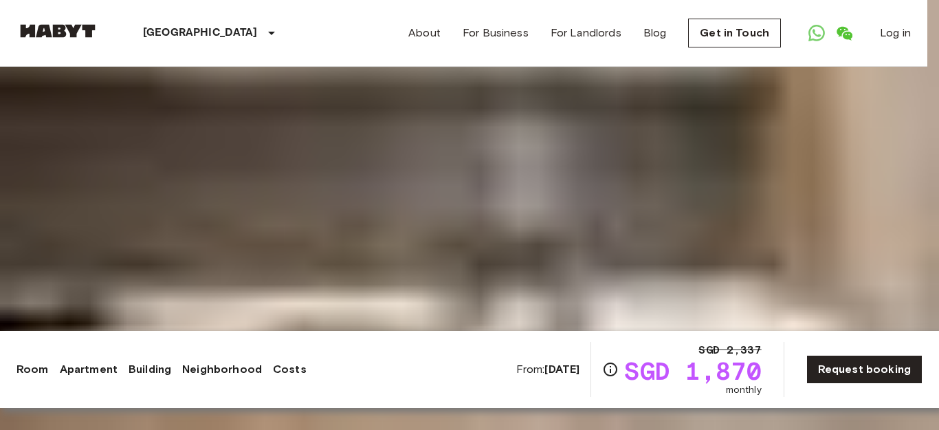
drag, startPoint x: 650, startPoint y: 265, endPoint x: 47, endPoint y: 278, distance: 603.1
drag, startPoint x: 766, startPoint y: 221, endPoint x: 206, endPoint y: 261, distance: 561.8
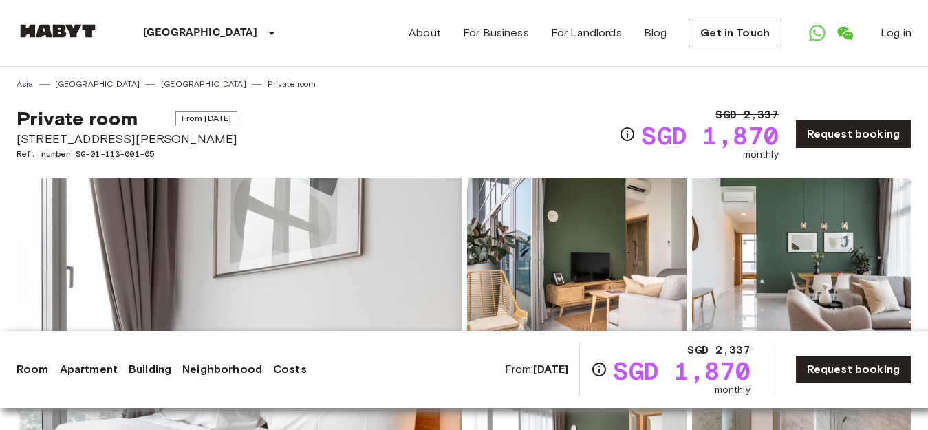
click at [279, 371] on link "Costs" at bounding box center [290, 369] width 34 height 17
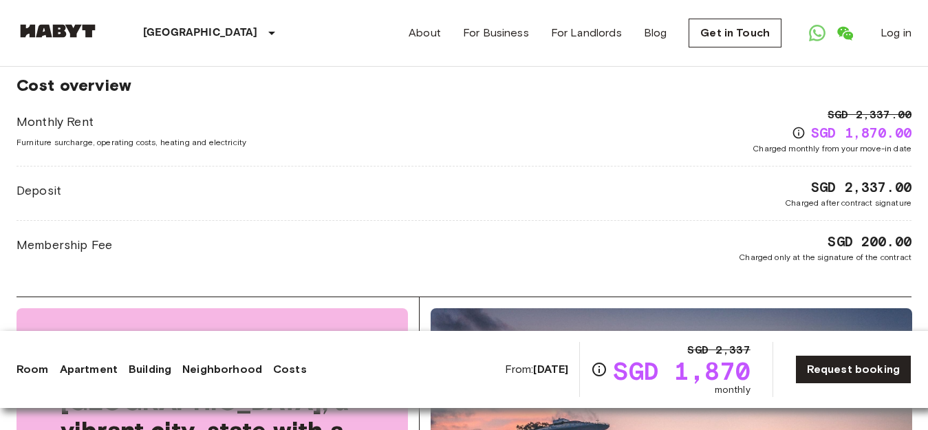
scroll to position [1753, 0]
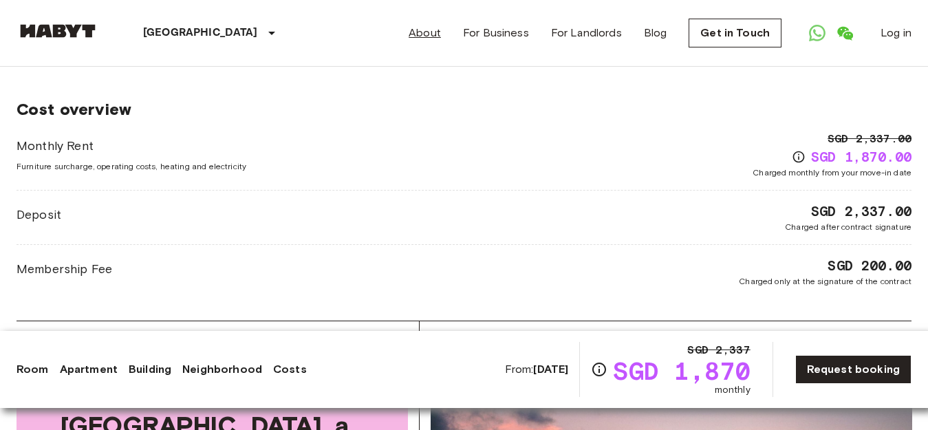
click at [426, 32] on link "About" at bounding box center [424, 33] width 32 height 17
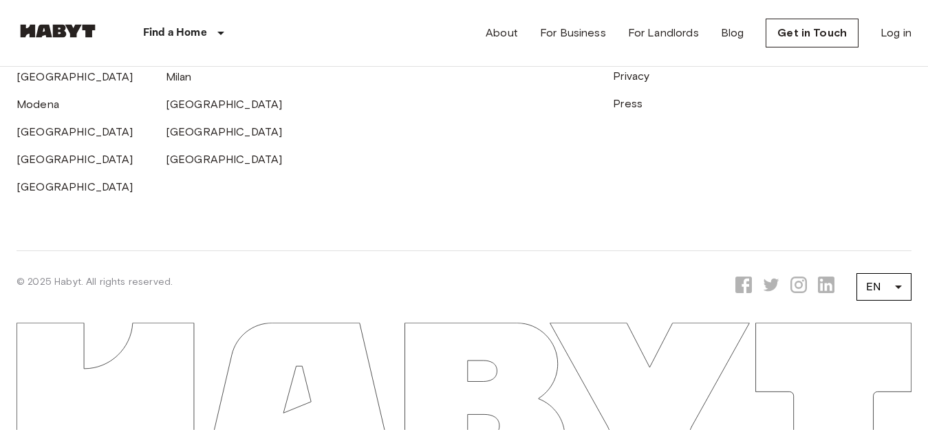
scroll to position [4194, 0]
click at [333, 28] on link "[GEOGRAPHIC_DATA]" at bounding box center [373, 21] width 117 height 13
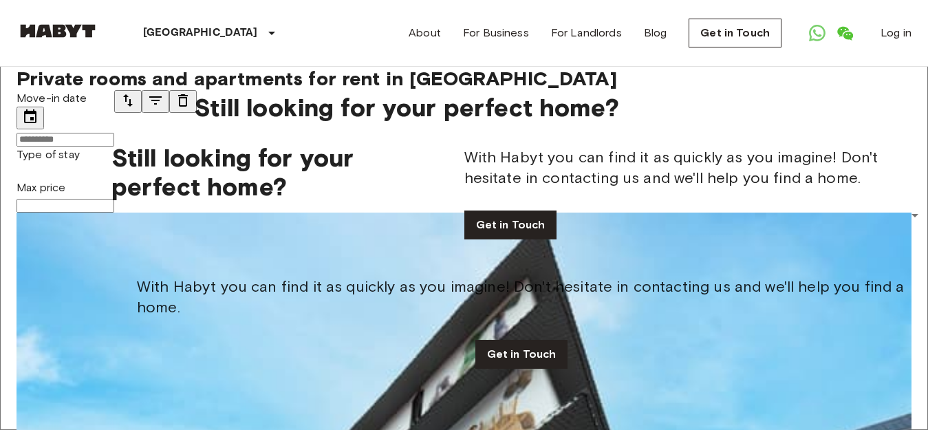
scroll to position [344, 0]
drag, startPoint x: 201, startPoint y: 241, endPoint x: 0, endPoint y: 254, distance: 201.2
drag, startPoint x: 207, startPoint y: 251, endPoint x: 0, endPoint y: 260, distance: 207.2
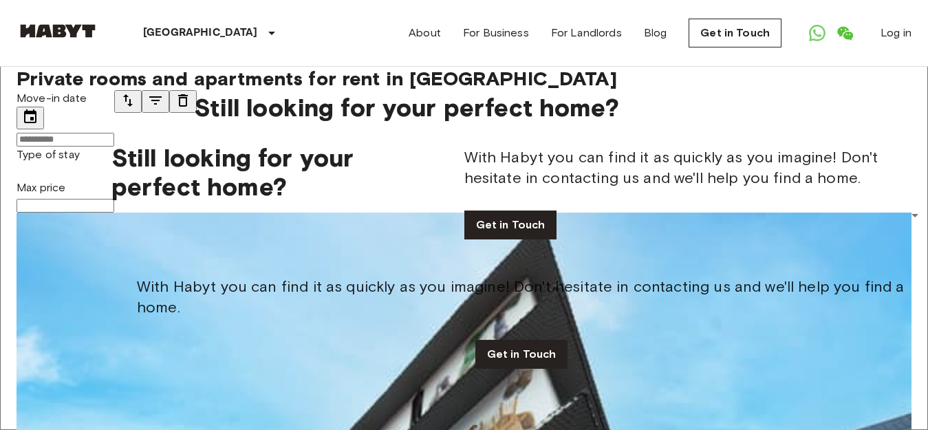
drag, startPoint x: 184, startPoint y: 240, endPoint x: 0, endPoint y: 254, distance: 184.1
drag, startPoint x: 192, startPoint y: 249, endPoint x: 0, endPoint y: 256, distance: 192.0
drag, startPoint x: 176, startPoint y: 248, endPoint x: 34, endPoint y: 252, distance: 142.4
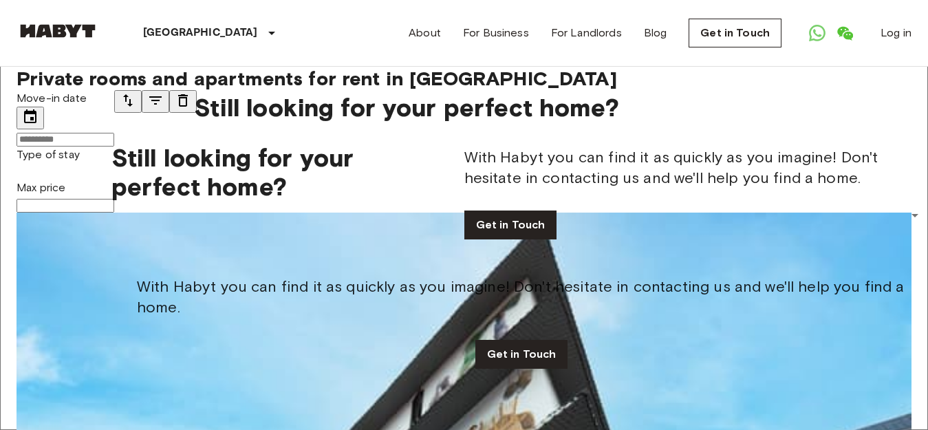
drag, startPoint x: 215, startPoint y: 245, endPoint x: 26, endPoint y: 262, distance: 189.2
drag, startPoint x: 202, startPoint y: 250, endPoint x: 13, endPoint y: 256, distance: 189.2
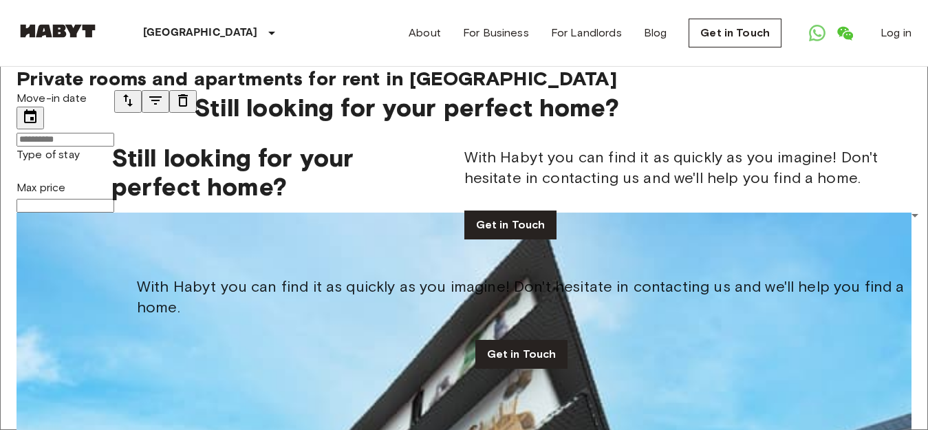
drag, startPoint x: 217, startPoint y: 241, endPoint x: 1, endPoint y: 261, distance: 216.9
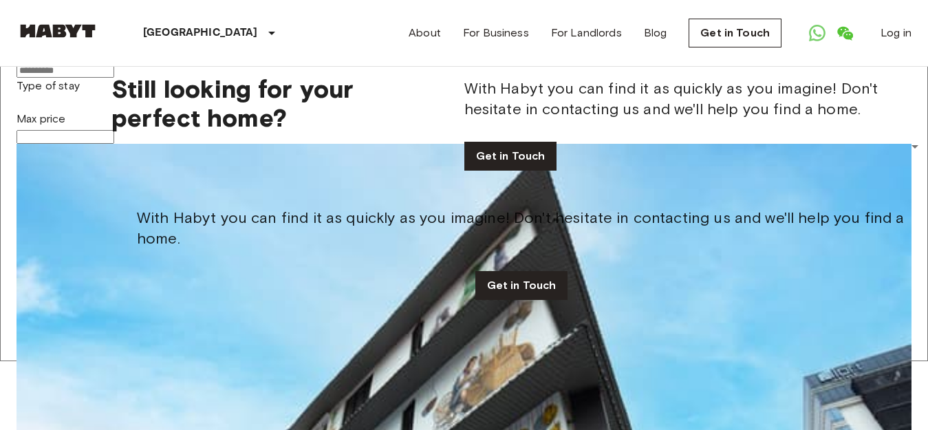
scroll to position [8894, 0]
drag, startPoint x: 198, startPoint y: 160, endPoint x: 0, endPoint y: 149, distance: 198.3
drag, startPoint x: 195, startPoint y: 173, endPoint x: 0, endPoint y: 179, distance: 194.7
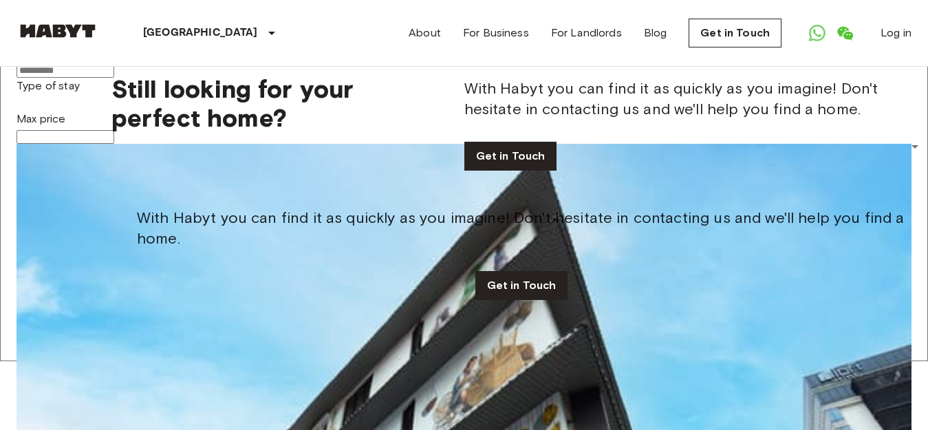
drag, startPoint x: 208, startPoint y: 170, endPoint x: 0, endPoint y: 170, distance: 208.3
drag, startPoint x: 210, startPoint y: 179, endPoint x: 0, endPoint y: 184, distance: 209.8
drag, startPoint x: 201, startPoint y: 183, endPoint x: 0, endPoint y: 188, distance: 200.8
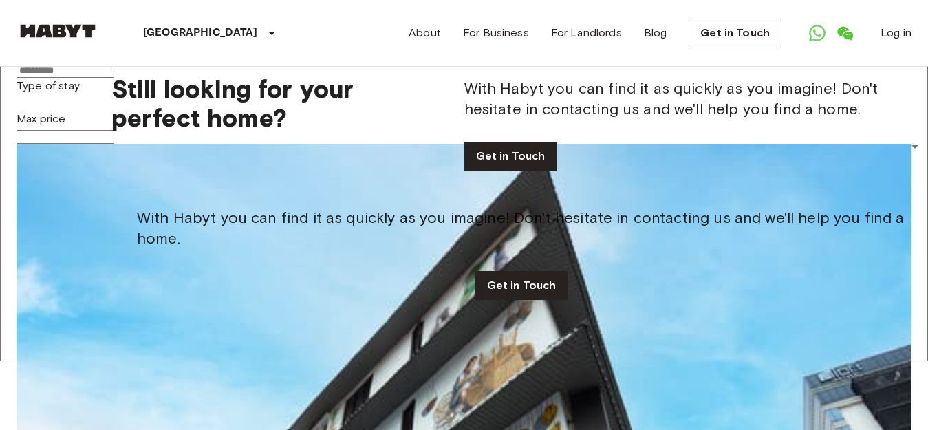
drag, startPoint x: 188, startPoint y: 192, endPoint x: 8, endPoint y: 223, distance: 183.5
drag, startPoint x: 175, startPoint y: 209, endPoint x: 3, endPoint y: 241, distance: 174.8
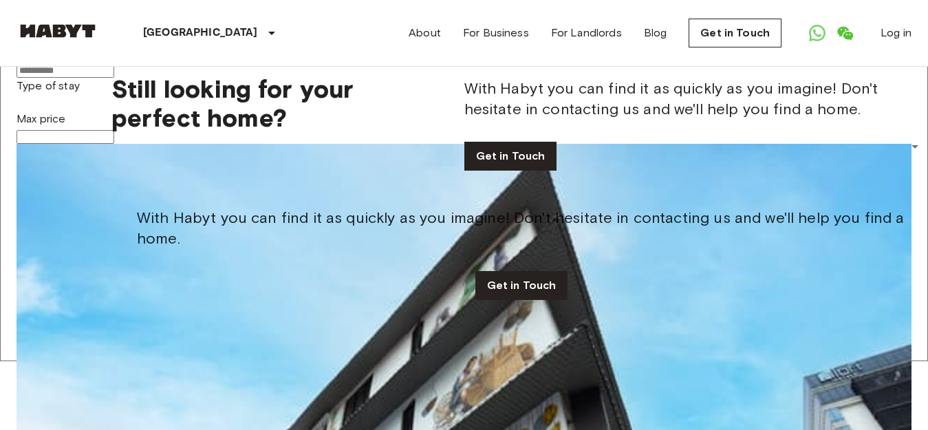
drag, startPoint x: 204, startPoint y: 219, endPoint x: 0, endPoint y: 250, distance: 206.0
drag, startPoint x: 221, startPoint y: 219, endPoint x: 0, endPoint y: 256, distance: 223.8
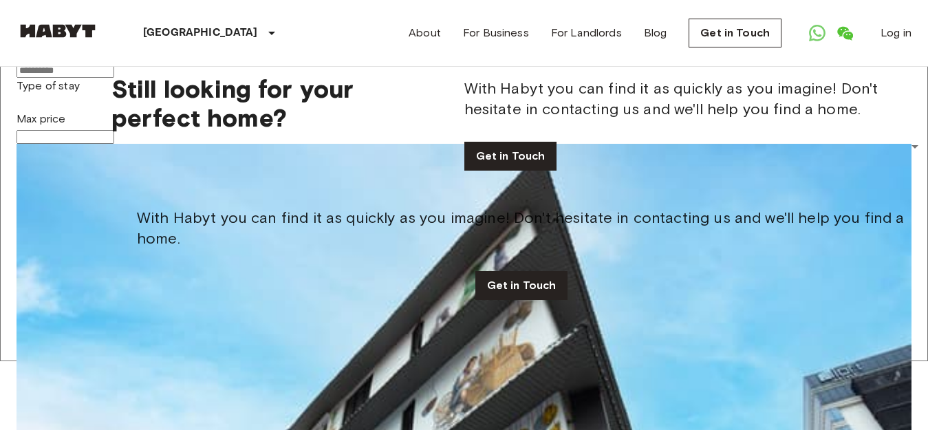
drag, startPoint x: 190, startPoint y: 209, endPoint x: 0, endPoint y: 243, distance: 192.9
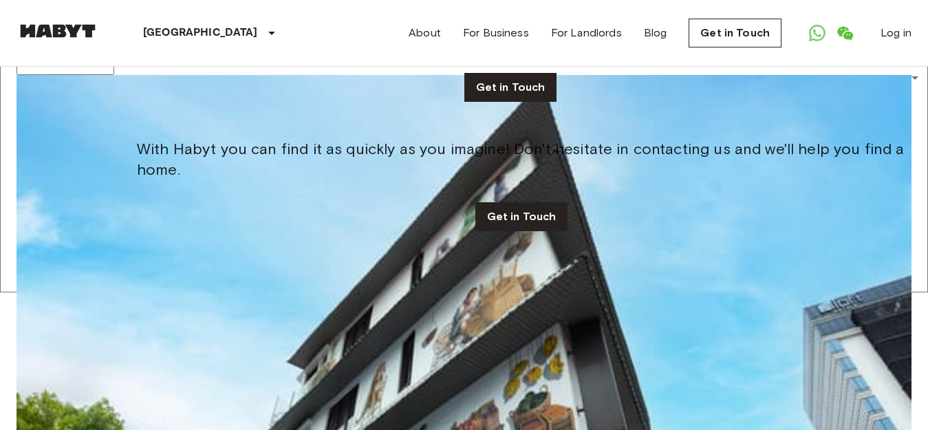
scroll to position [11401, 0]
